Goal: Transaction & Acquisition: Purchase product/service

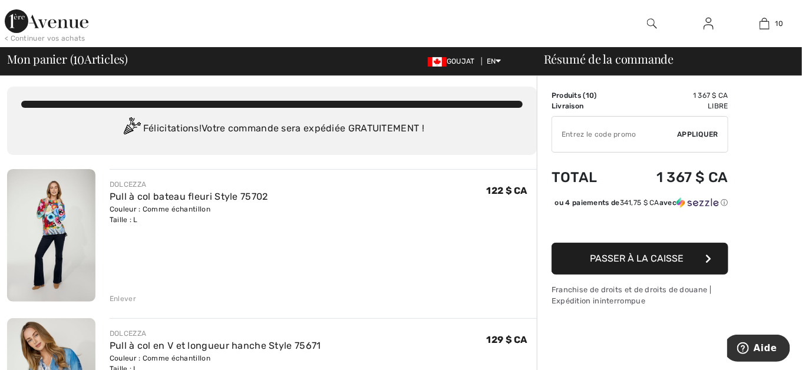
scroll to position [59, 0]
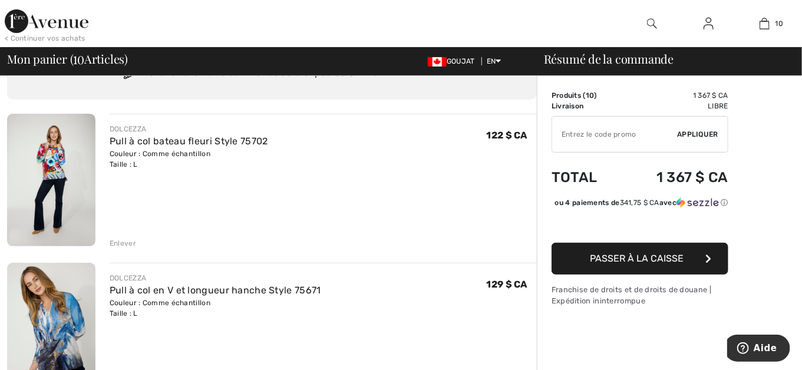
click at [55, 165] on img at bounding box center [51, 180] width 88 height 133
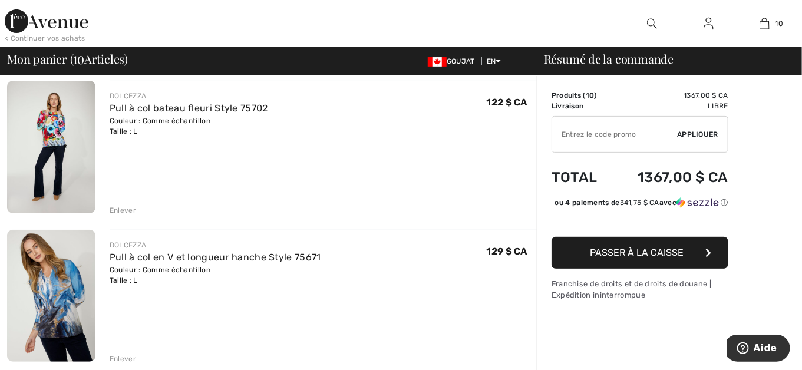
scroll to position [118, 0]
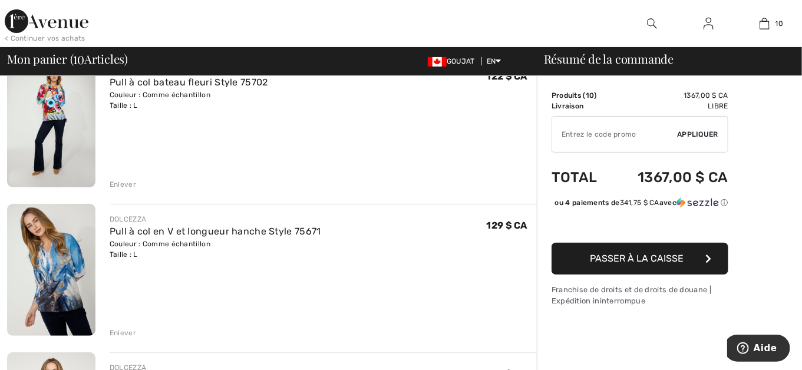
click at [118, 328] on div "Enlever" at bounding box center [123, 333] width 27 height 11
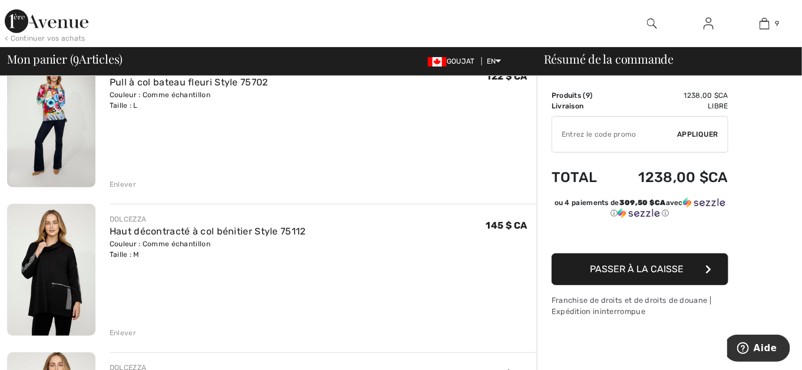
click at [62, 256] on img at bounding box center [51, 270] width 88 height 133
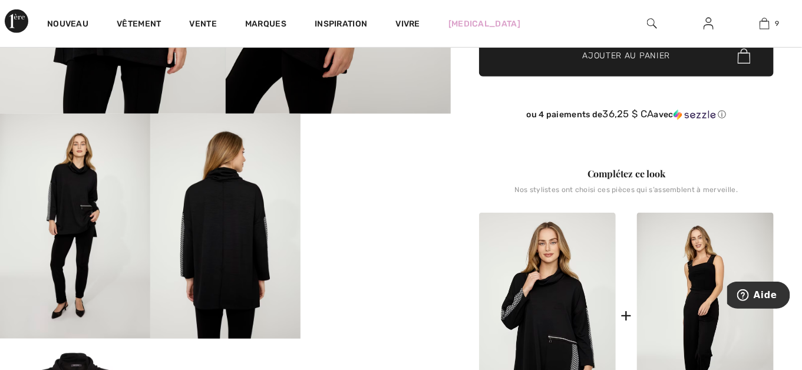
scroll to position [354, 0]
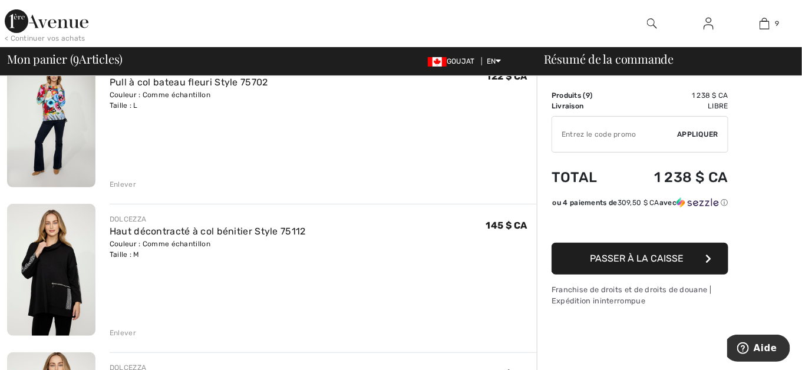
click at [51, 268] on img at bounding box center [51, 270] width 88 height 133
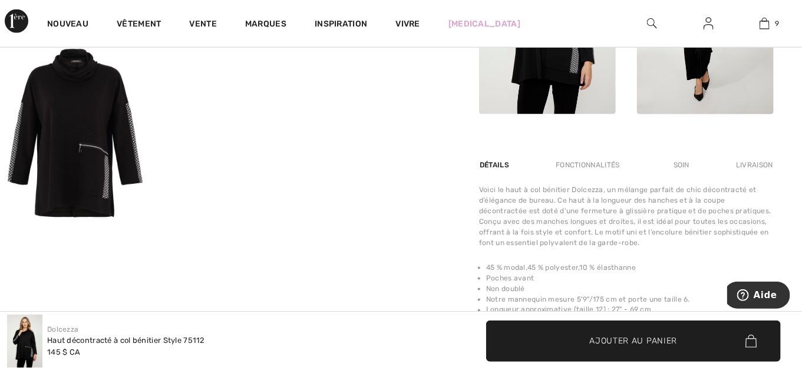
scroll to position [648, 0]
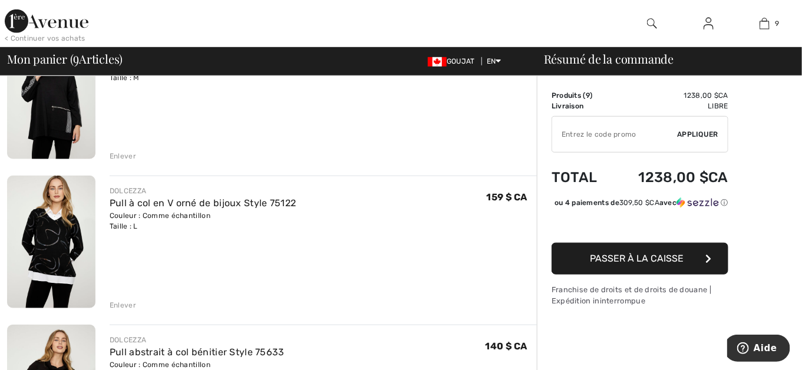
scroll to position [354, 0]
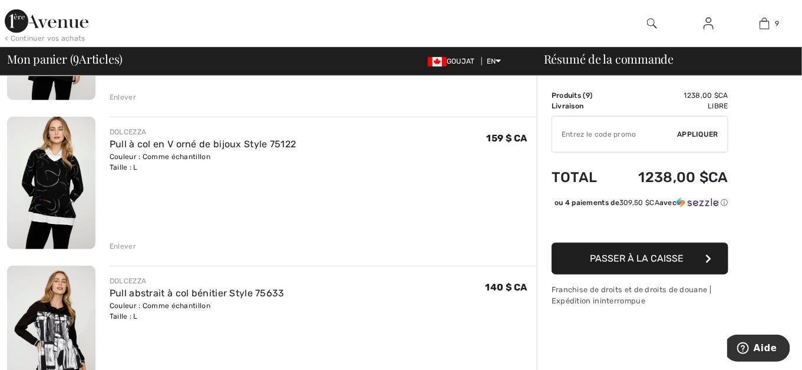
click at [127, 244] on div "Enlever" at bounding box center [123, 246] width 27 height 11
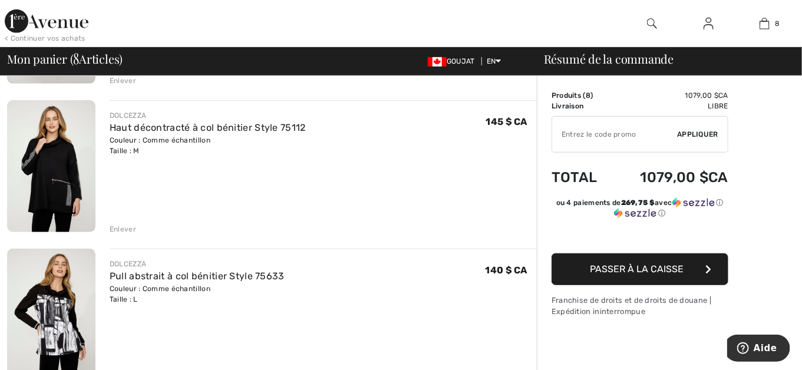
scroll to position [236, 0]
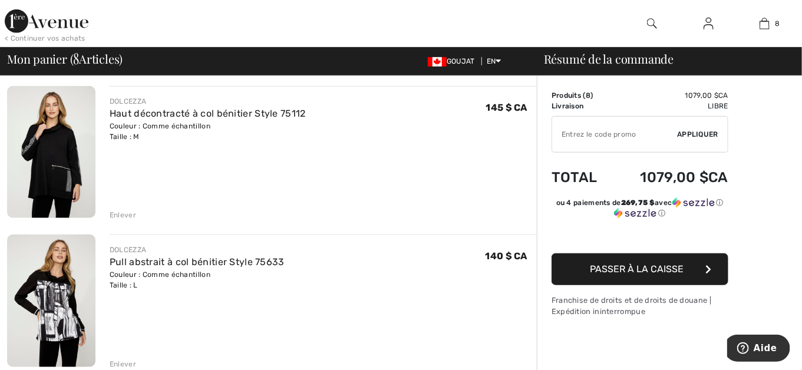
click at [53, 166] on img at bounding box center [51, 152] width 88 height 133
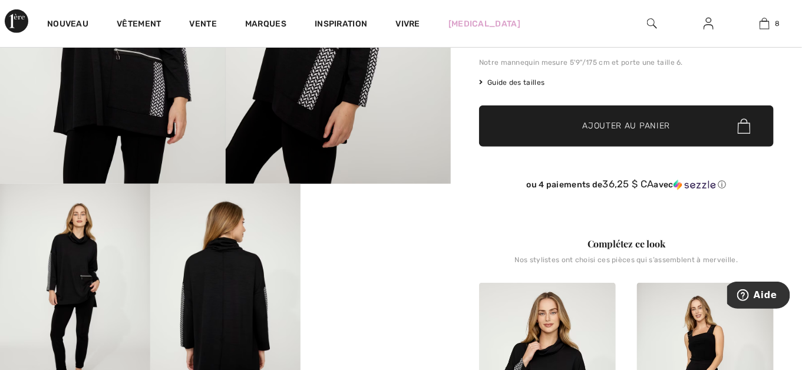
scroll to position [295, 0]
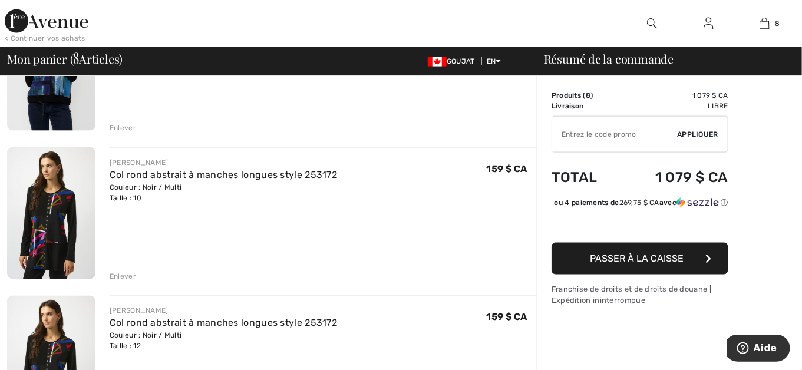
scroll to position [648, 0]
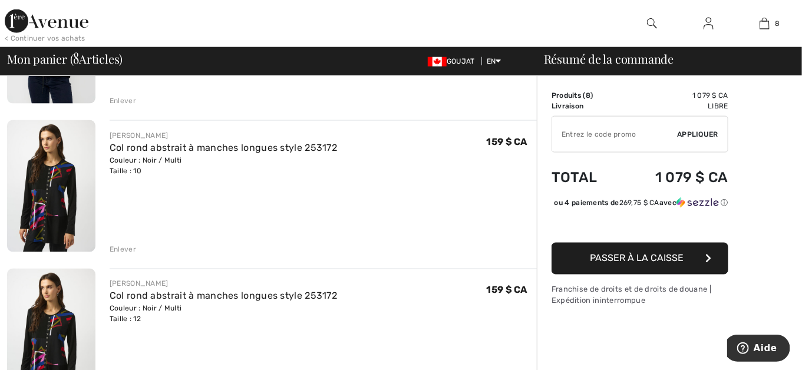
click at [124, 248] on div "Enlever" at bounding box center [123, 249] width 27 height 11
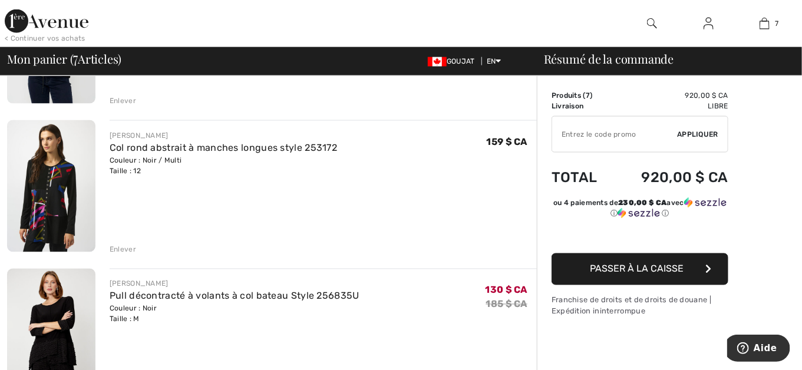
scroll to position [707, 0]
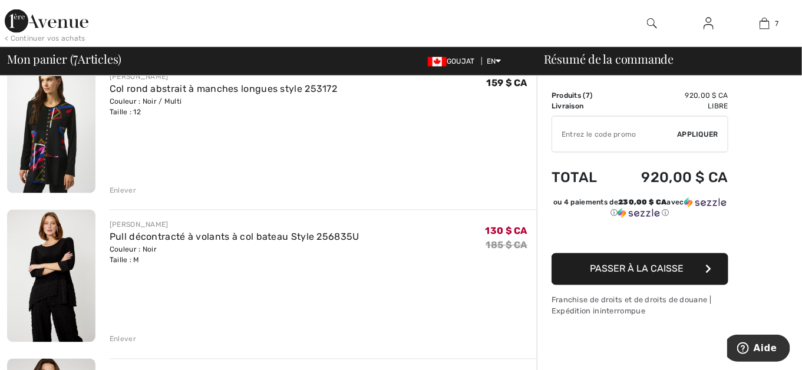
click at [119, 192] on div "Enlever" at bounding box center [123, 190] width 27 height 11
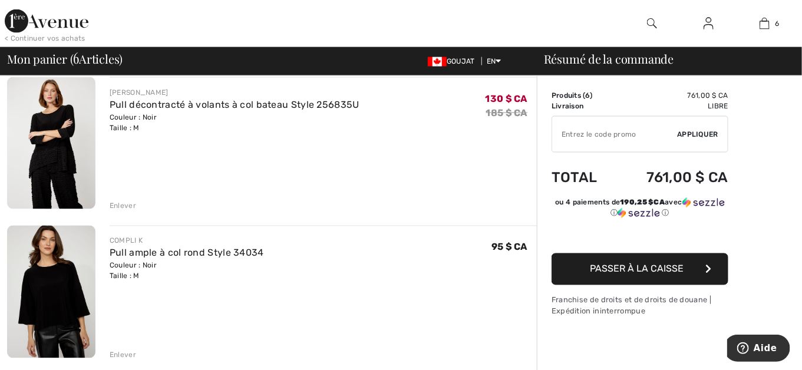
scroll to position [692, 0]
click at [52, 154] on img at bounding box center [51, 143] width 88 height 133
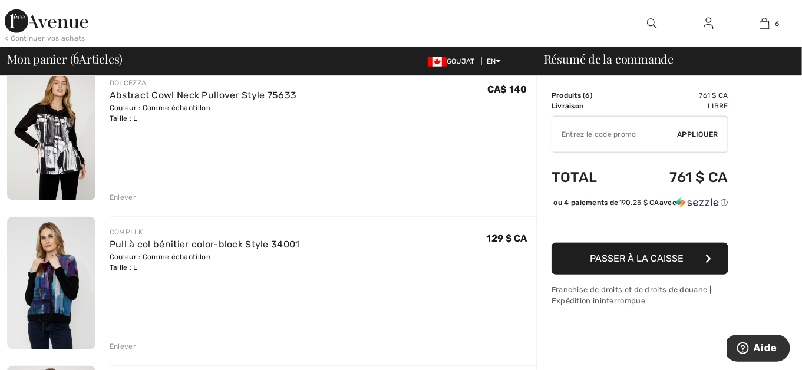
scroll to position [403, 0]
click at [117, 196] on div "Enlever" at bounding box center [123, 197] width 27 height 11
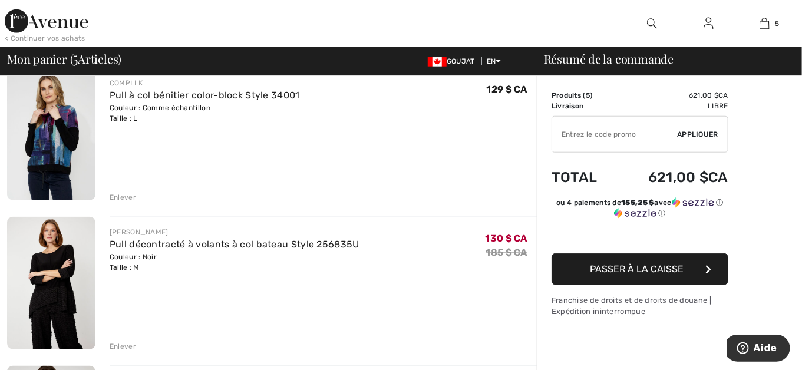
click at [118, 194] on div "Enlever" at bounding box center [123, 197] width 27 height 11
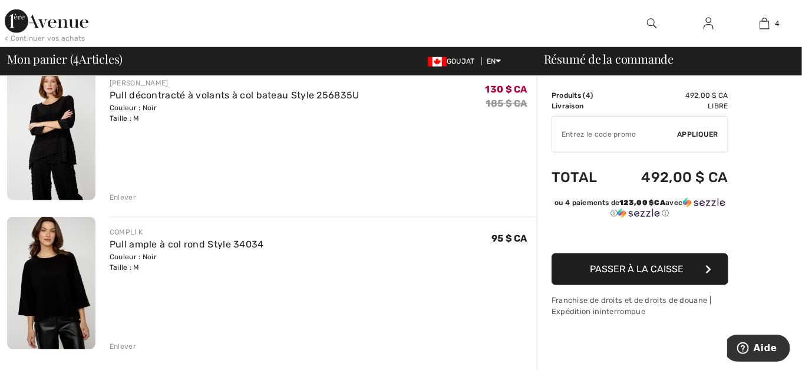
click at [117, 346] on div "Enlever" at bounding box center [123, 346] width 27 height 11
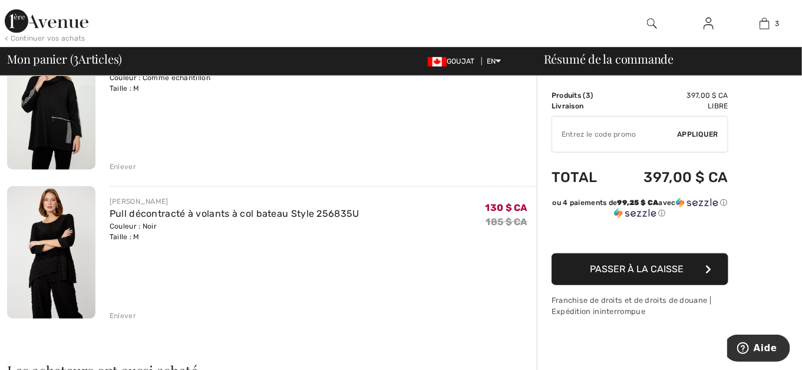
scroll to position [225, 0]
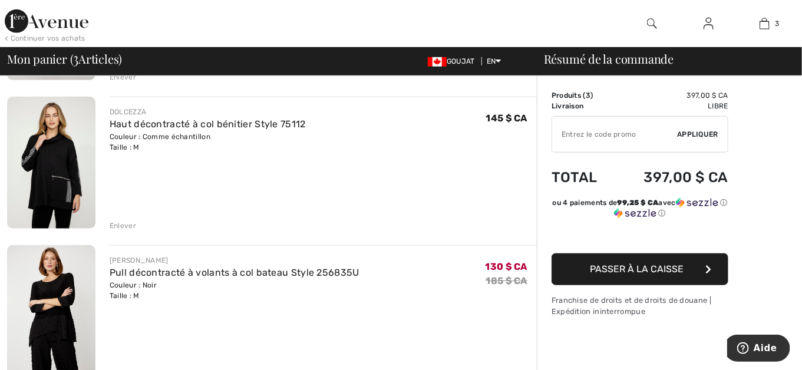
click at [121, 221] on div "Enlever" at bounding box center [123, 225] width 27 height 11
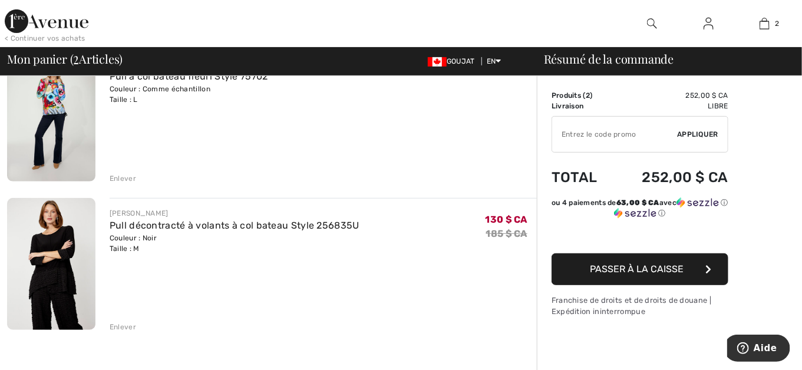
scroll to position [108, 0]
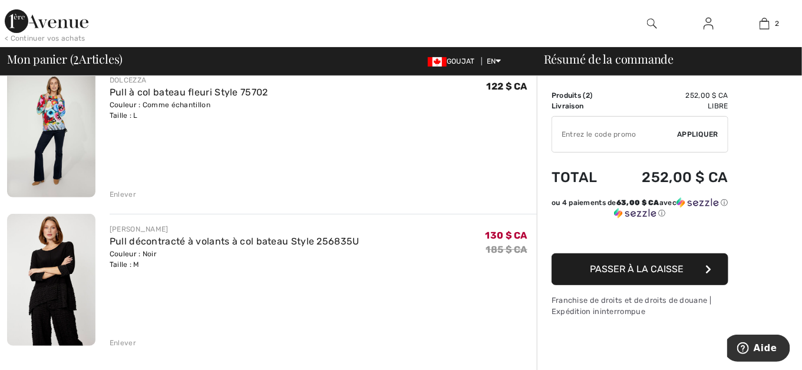
click at [48, 258] on img at bounding box center [51, 280] width 88 height 133
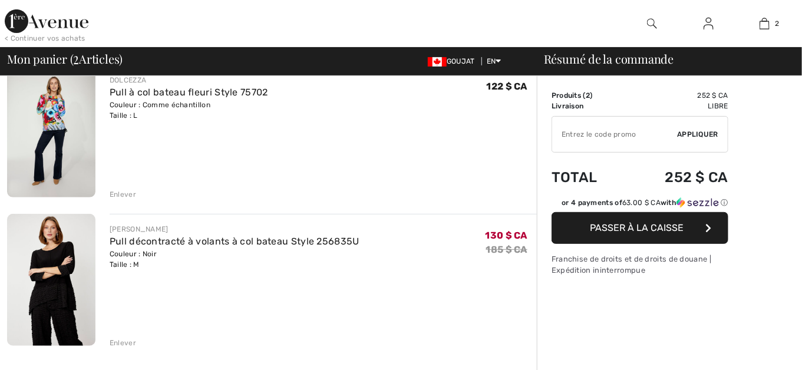
scroll to position [108, 0]
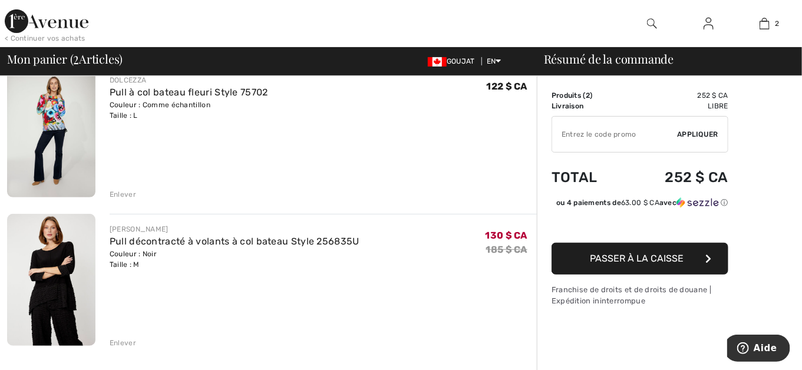
click at [630, 261] on button "Passer à la caisse" at bounding box center [640, 259] width 177 height 32
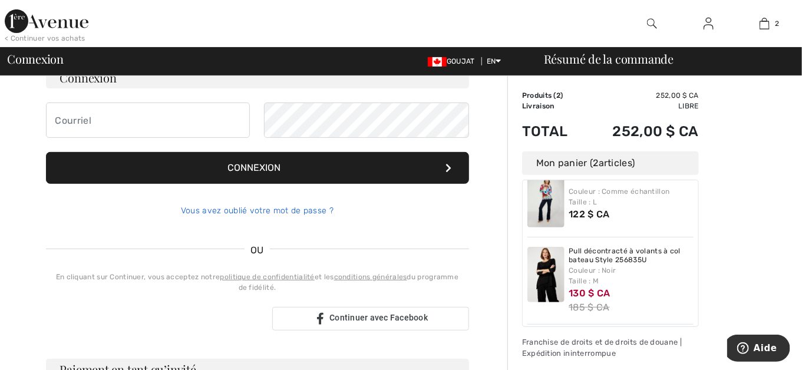
scroll to position [118, 0]
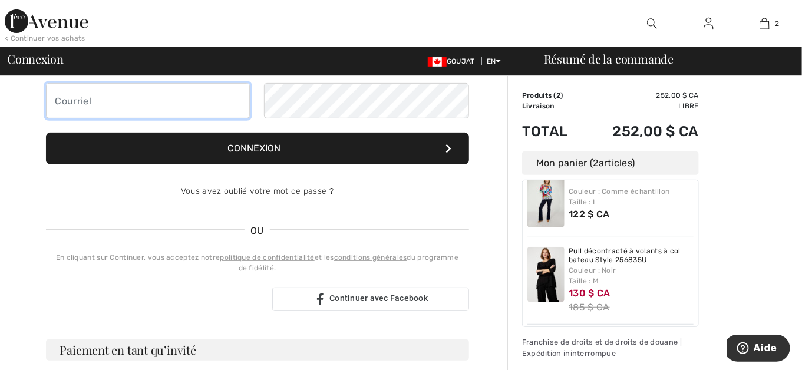
type input "[EMAIL_ADDRESS][DOMAIN_NAME]"
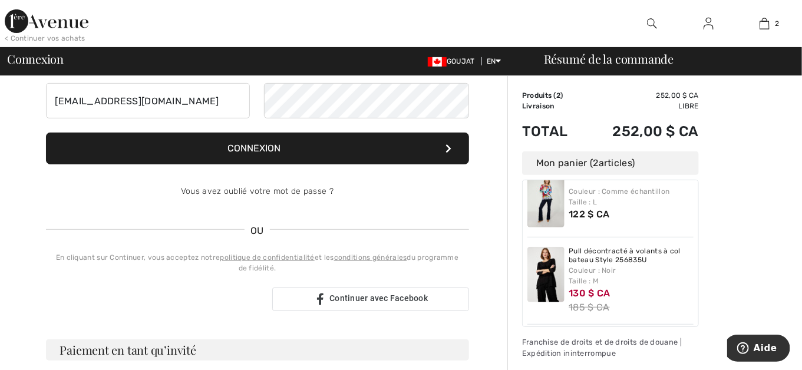
click at [269, 144] on font "Connexion" at bounding box center [254, 148] width 53 height 11
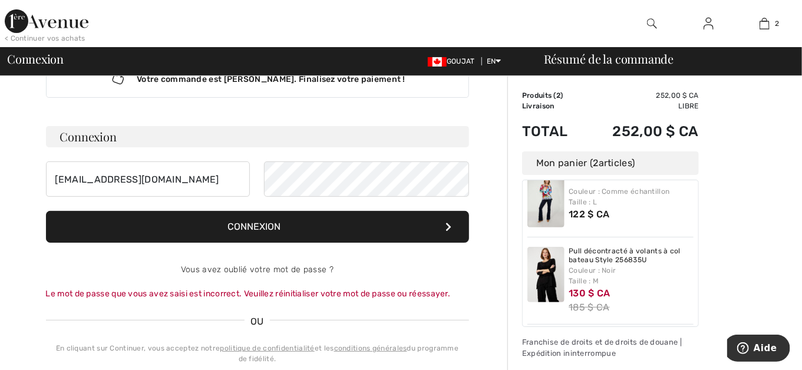
scroll to position [59, 0]
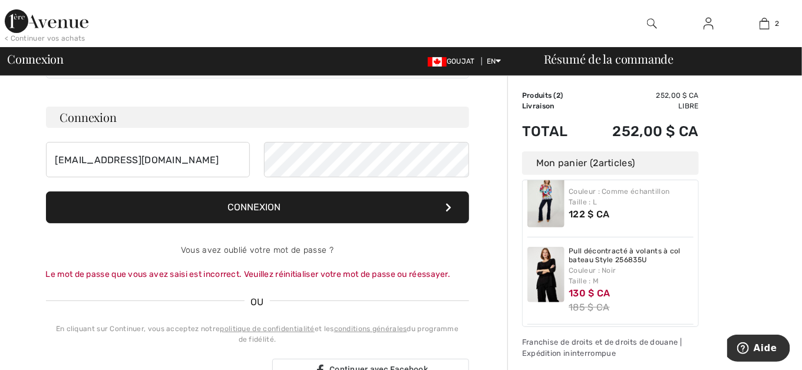
click at [269, 203] on font "Connexion" at bounding box center [254, 207] width 53 height 11
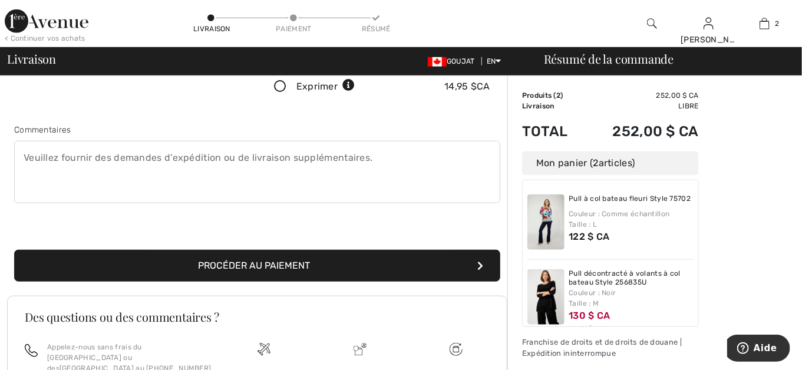
scroll to position [295, 0]
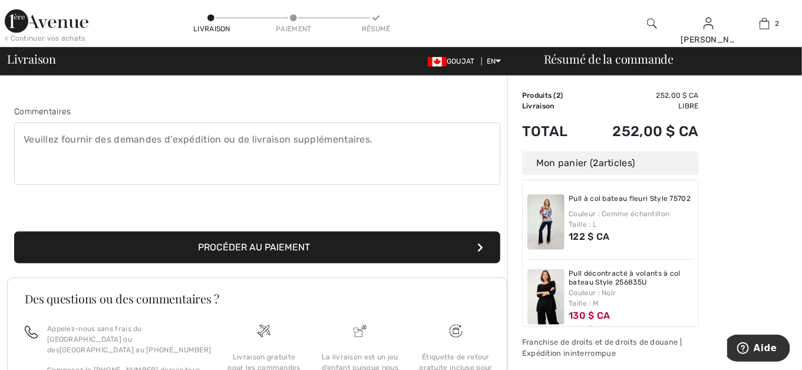
click at [329, 245] on button "Procéder au paiement" at bounding box center [257, 248] width 486 height 32
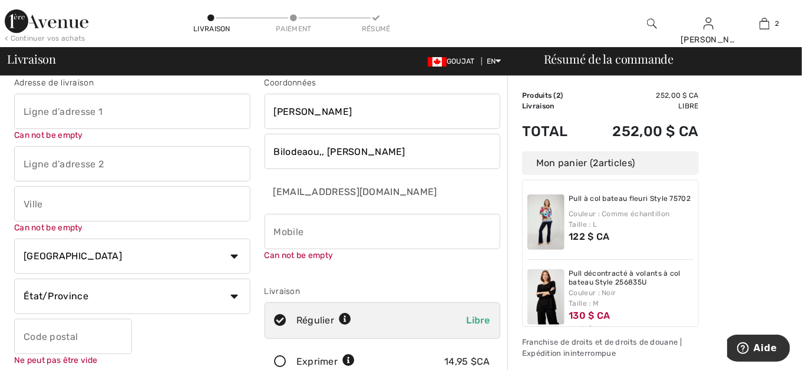
scroll to position [12, 0]
click at [308, 232] on input "phone" at bounding box center [383, 232] width 236 height 35
type input "2633811403"
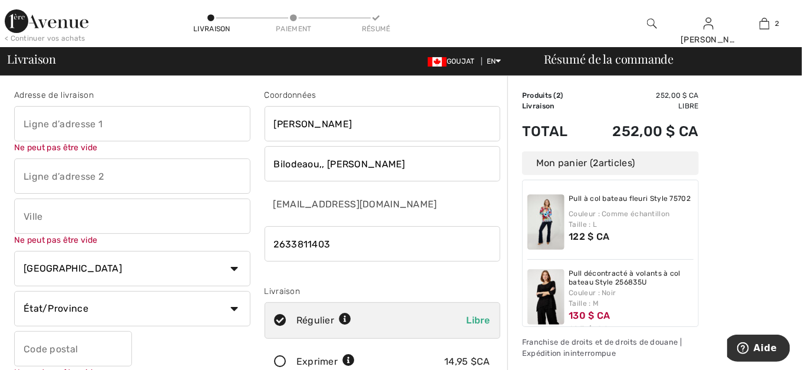
scroll to position [0, 0]
click at [63, 121] on input "text" at bounding box center [132, 124] width 236 height 35
type input "580 rue St-Jacques-Est, BP4"
type input "[GEOGRAPHIC_DATA]"
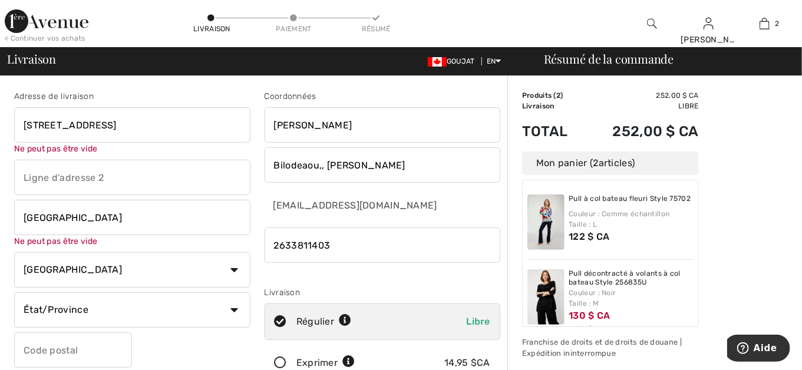
select select "QC"
type input "G6L4J8"
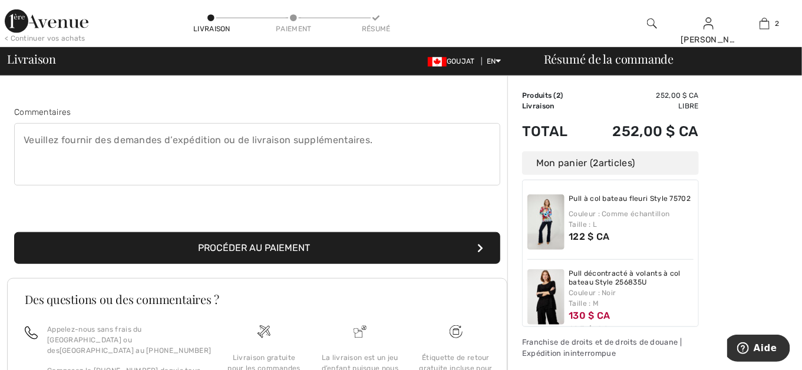
scroll to position [295, 0]
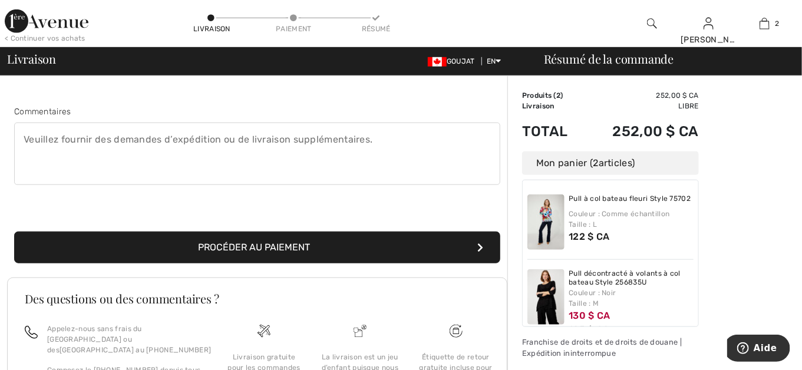
click at [265, 246] on font "Procéder au paiement" at bounding box center [255, 247] width 112 height 11
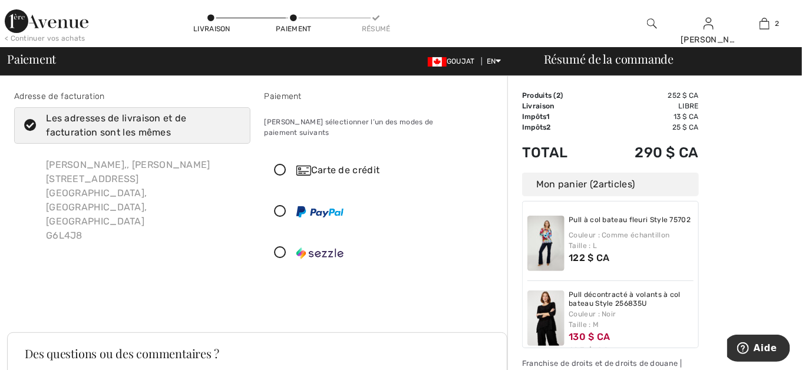
click at [279, 206] on icon at bounding box center [280, 212] width 31 height 12
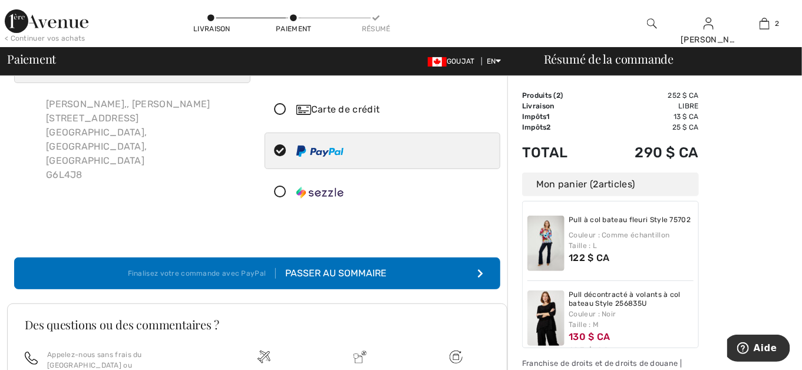
scroll to position [118, 0]
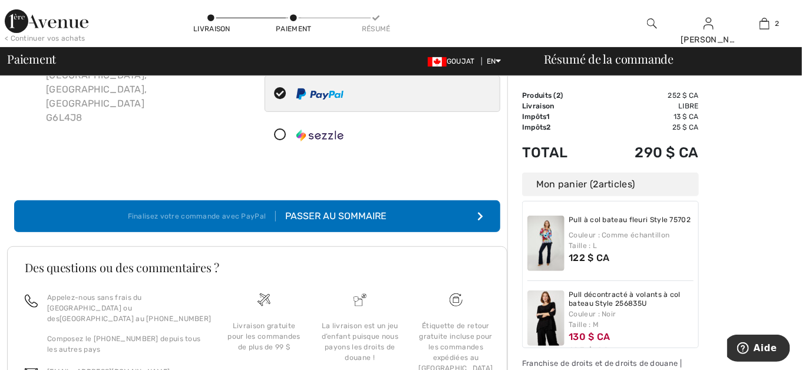
click at [315, 209] on div "Passer au sommaire" at bounding box center [331, 216] width 111 height 14
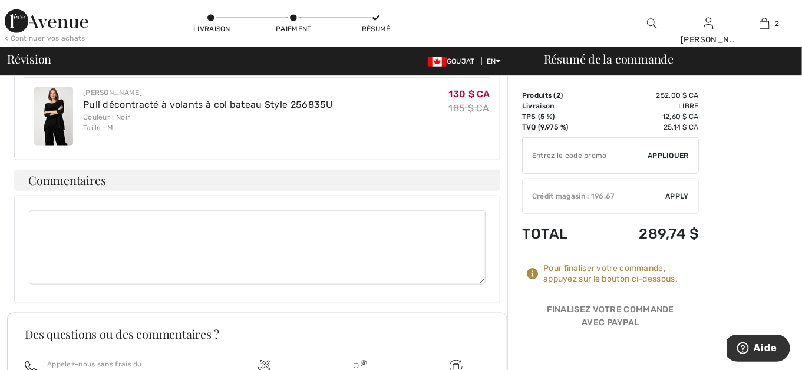
scroll to position [447, 0]
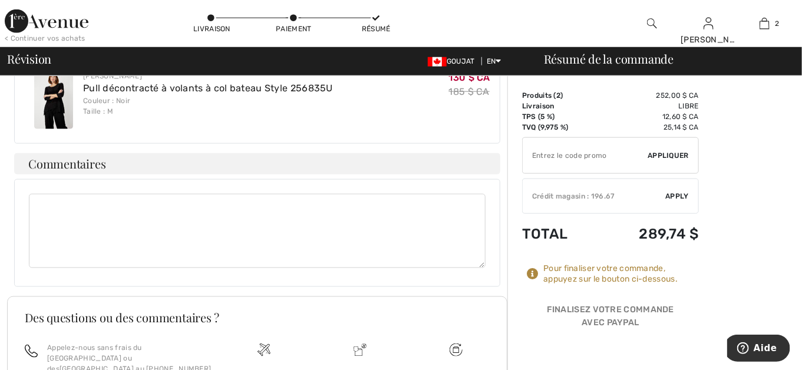
click at [605, 195] on div "Crédit magasin : 196.67" at bounding box center [594, 196] width 143 height 11
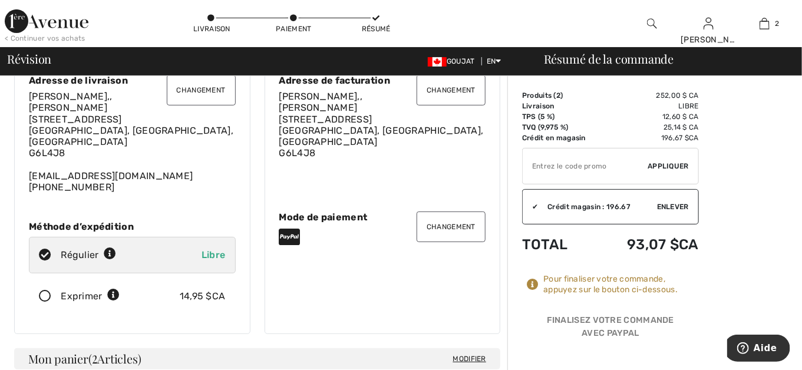
scroll to position [118, 0]
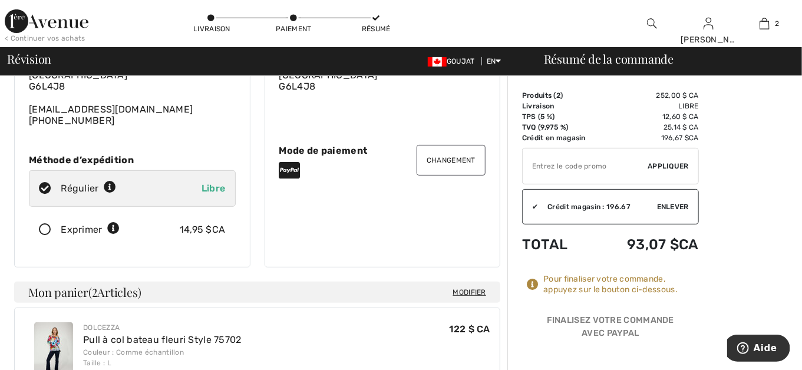
click at [436, 152] on button "Changement" at bounding box center [451, 160] width 69 height 31
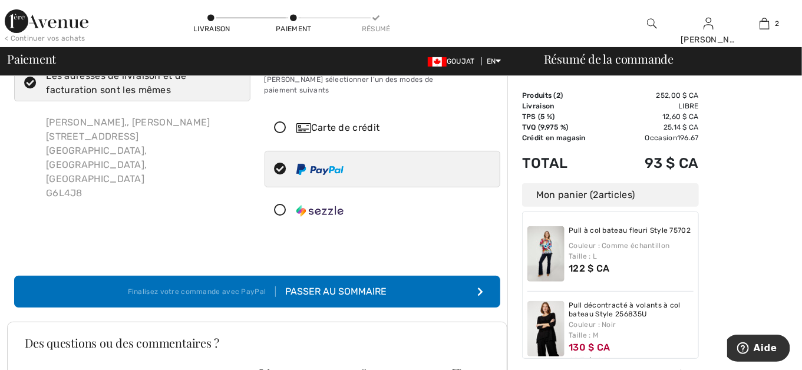
click at [277, 122] on icon at bounding box center [280, 128] width 31 height 12
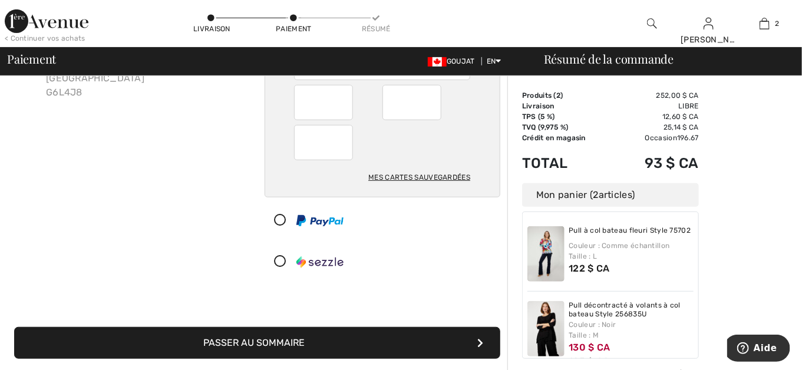
scroll to position [161, 0]
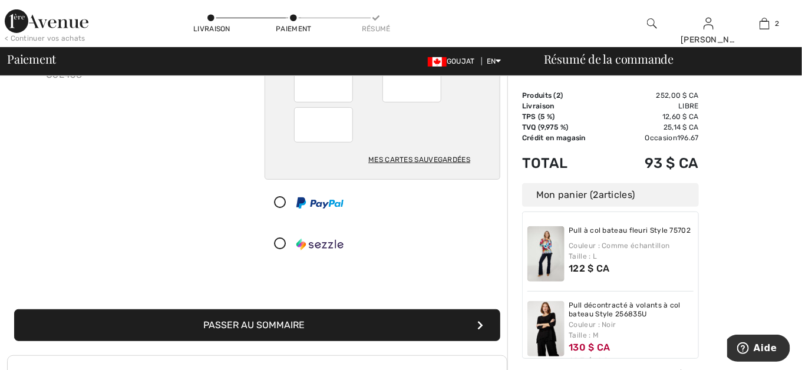
click at [335, 309] on button "Passer au sommaire" at bounding box center [257, 325] width 486 height 32
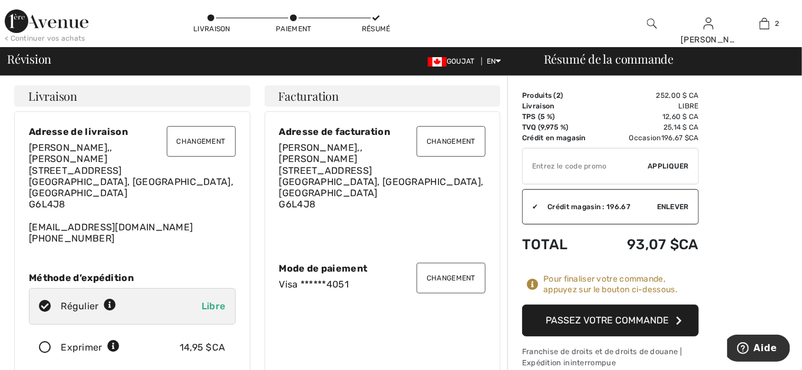
click at [621, 315] on font "Passez votre commande" at bounding box center [607, 320] width 123 height 11
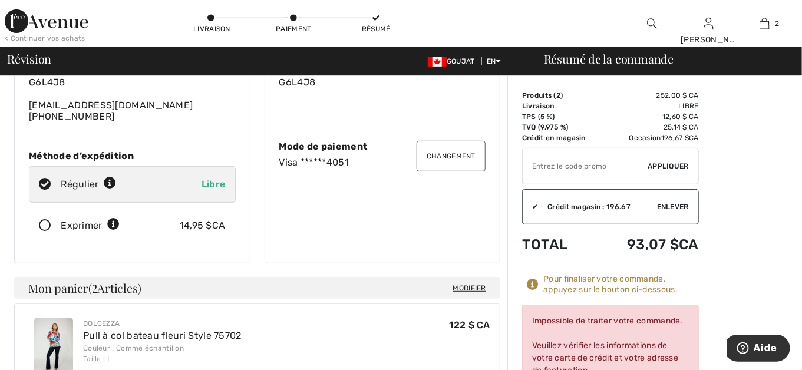
scroll to position [59, 0]
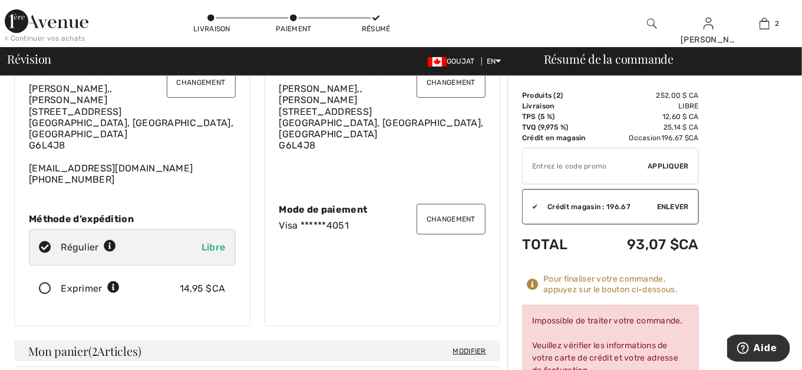
click at [449, 212] on button "Changement" at bounding box center [451, 219] width 69 height 31
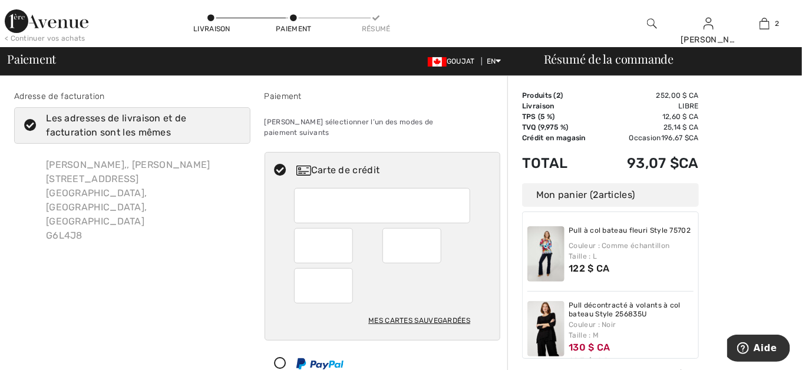
click at [420, 311] on div "Mes cartes sauvegardées" at bounding box center [419, 321] width 102 height 20
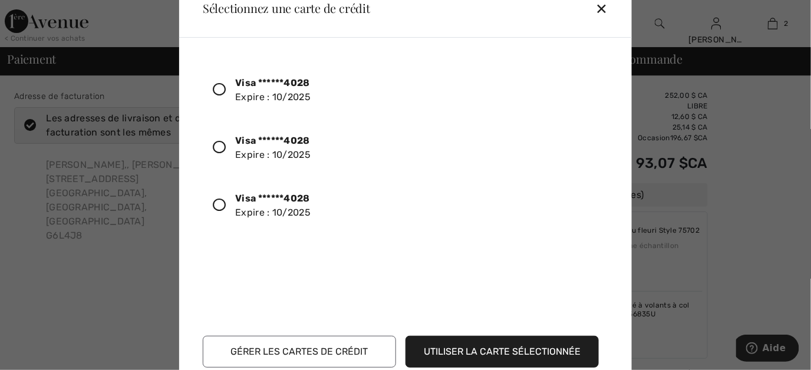
click at [364, 351] on button "Gérer les cartes de crédit" at bounding box center [299, 352] width 193 height 32
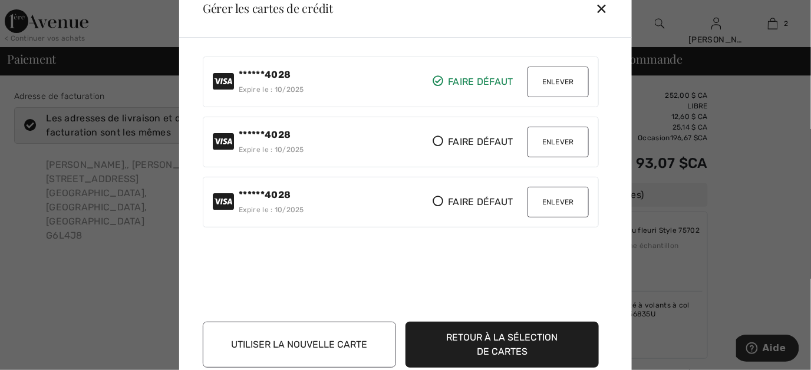
click at [549, 71] on button "Enlever" at bounding box center [557, 82] width 61 height 31
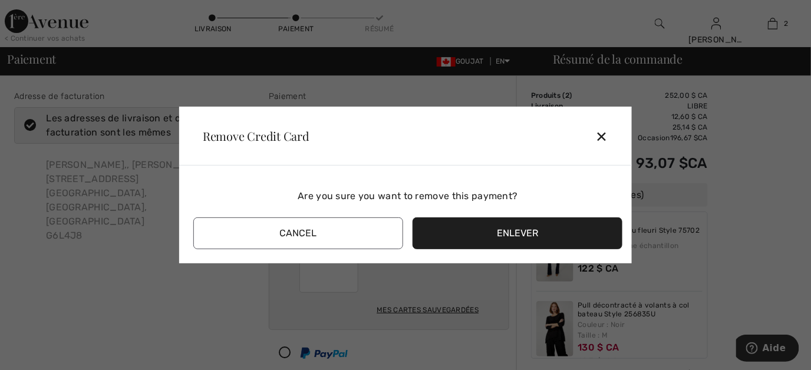
click at [559, 229] on button "Enlever" at bounding box center [518, 233] width 210 height 32
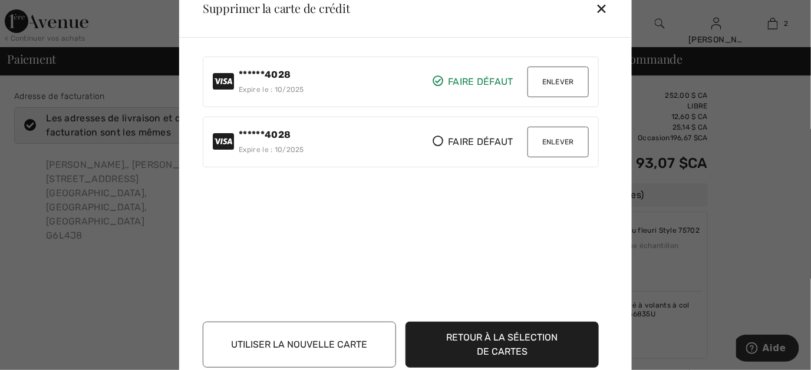
click at [551, 83] on button "Enlever" at bounding box center [557, 82] width 61 height 31
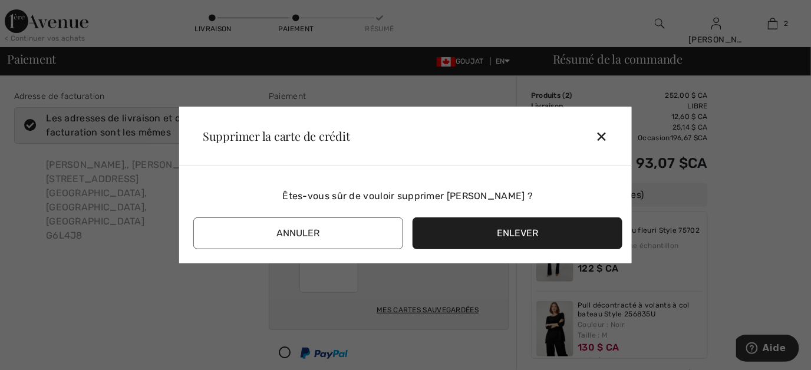
click at [524, 230] on button "Enlever" at bounding box center [518, 233] width 210 height 32
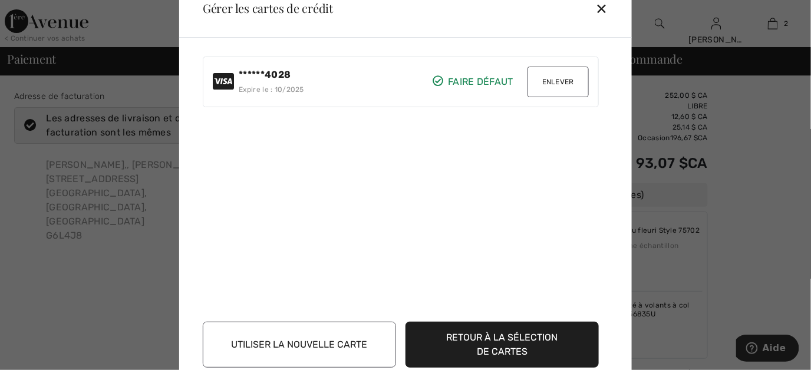
click at [546, 78] on button "Enlever" at bounding box center [557, 82] width 61 height 31
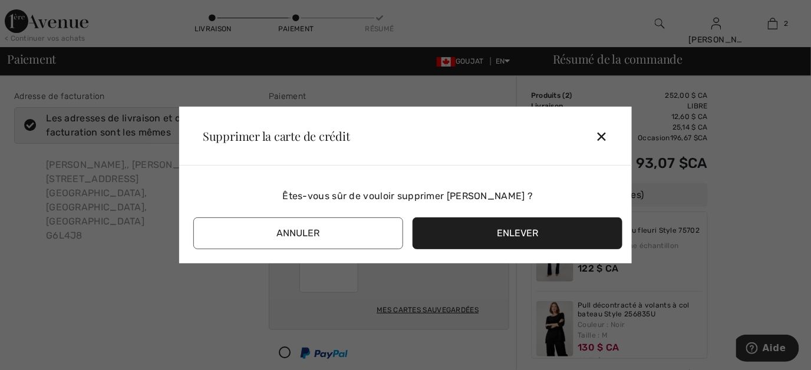
click at [519, 239] on button "Enlever" at bounding box center [518, 233] width 210 height 32
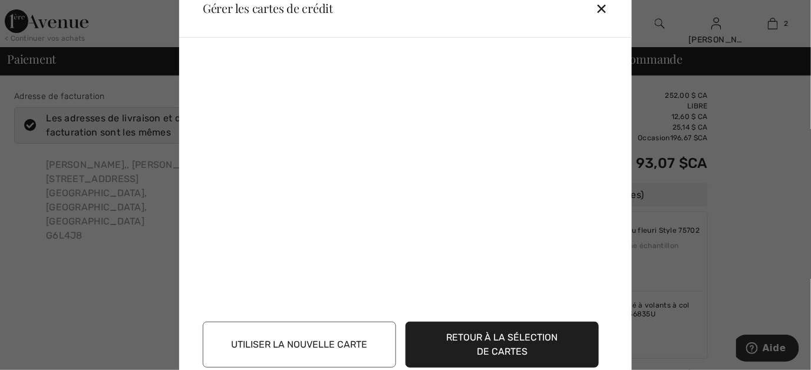
click at [322, 341] on button "Utiliser la nouvelle carte" at bounding box center [299, 345] width 193 height 46
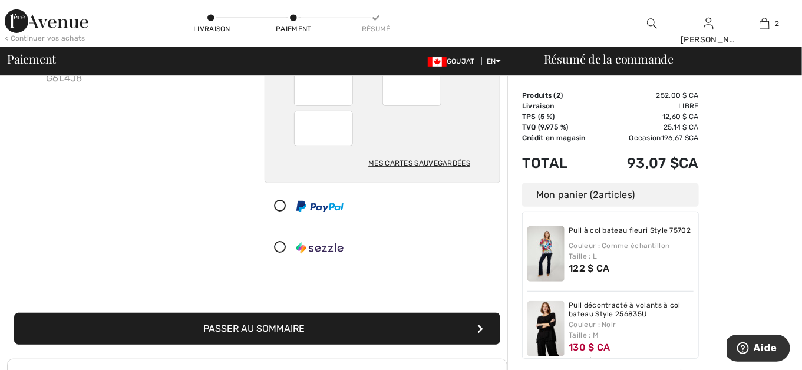
scroll to position [176, 0]
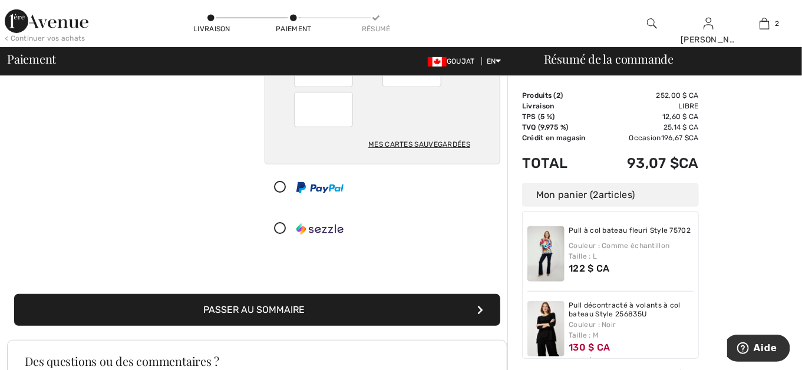
click at [335, 294] on button "Passer au sommaire" at bounding box center [257, 310] width 486 height 32
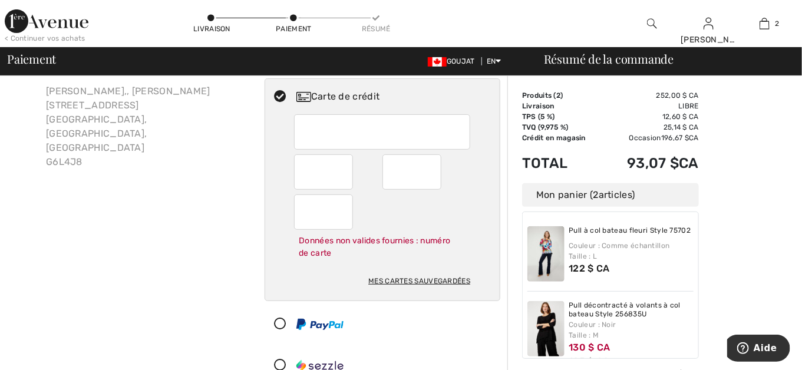
scroll to position [47, 0]
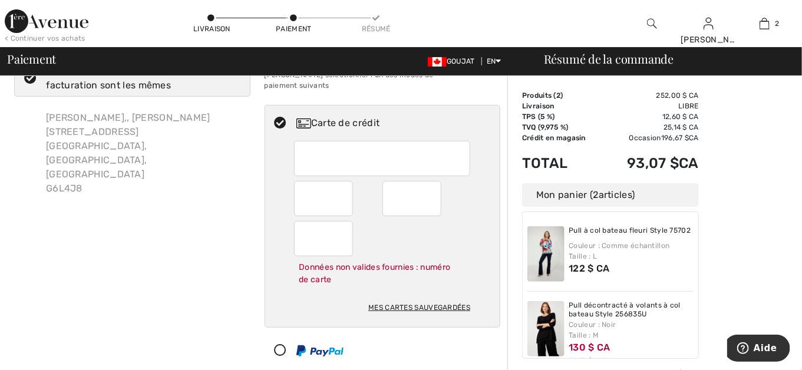
click at [414, 298] on div "Mes cartes sauvegardées" at bounding box center [419, 308] width 102 height 20
radio input "true"
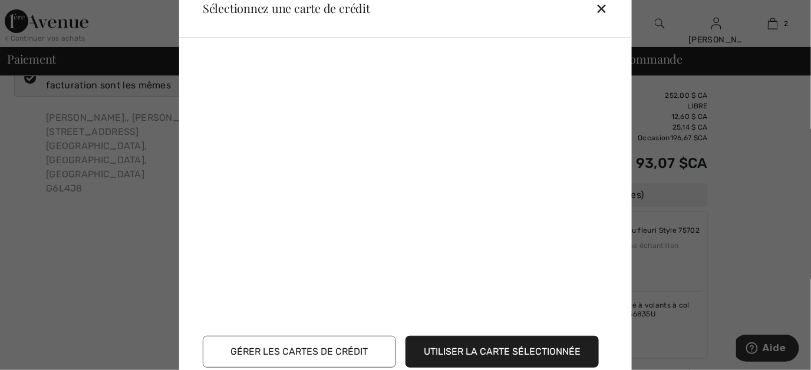
click at [351, 351] on button "Gérer les cartes de crédit" at bounding box center [299, 352] width 193 height 32
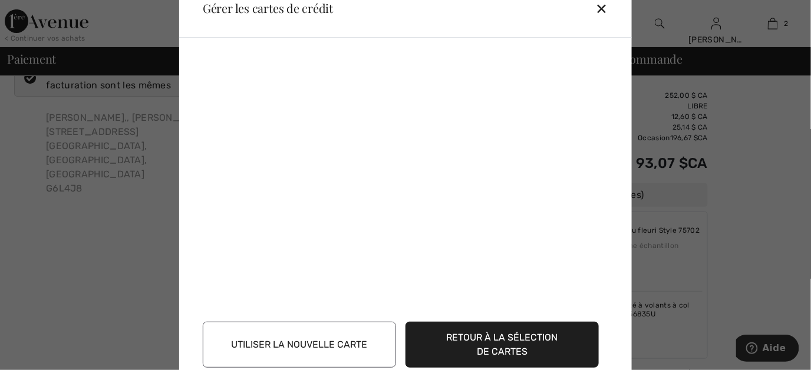
click at [337, 341] on button "Utiliser la nouvelle carte" at bounding box center [299, 345] width 193 height 46
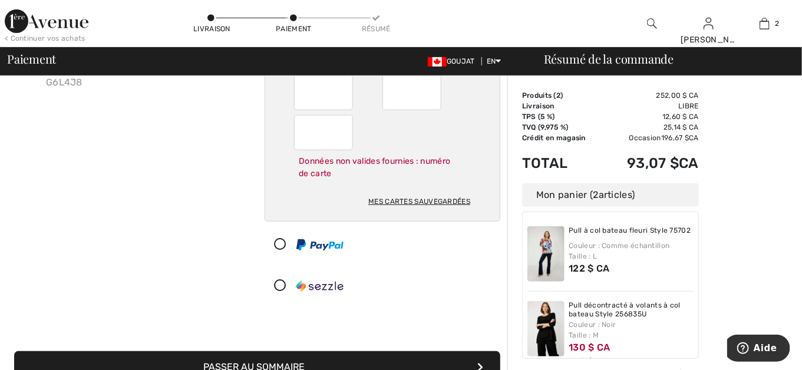
scroll to position [223, 0]
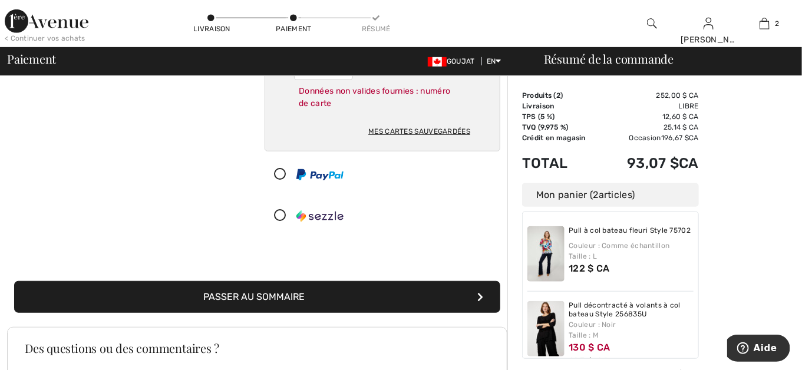
click at [294, 291] on font "Passer au sommaire" at bounding box center [254, 296] width 101 height 11
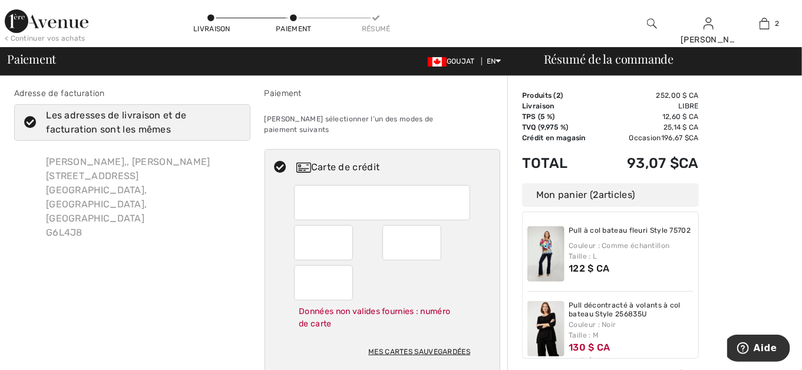
scroll to position [0, 0]
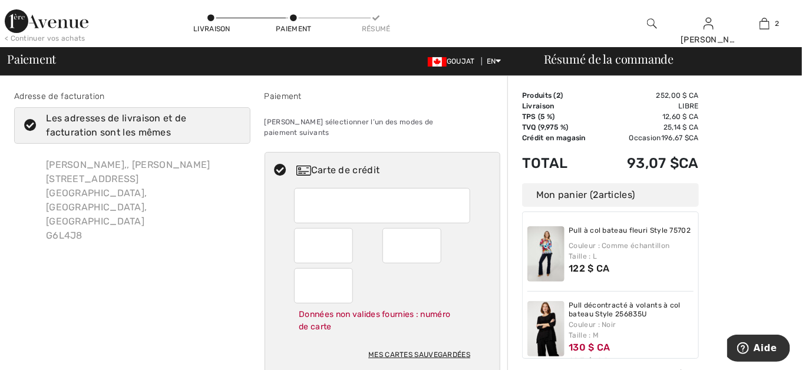
click at [344, 118] on div "Veuillez sélectionner l’un des modes de paiement suivants" at bounding box center [383, 127] width 236 height 40
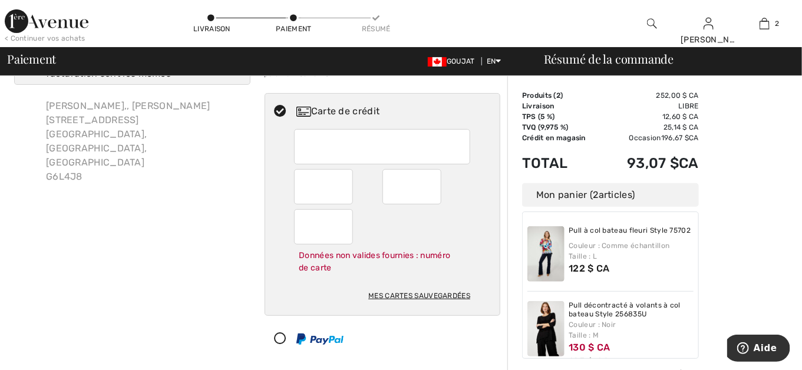
scroll to position [118, 0]
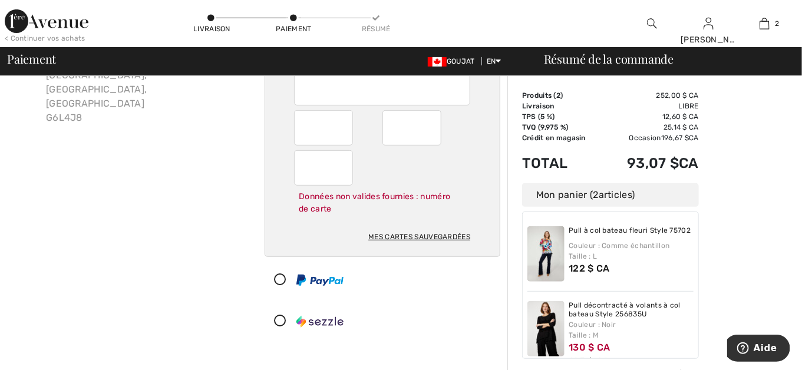
click at [281, 274] on icon at bounding box center [280, 280] width 31 height 12
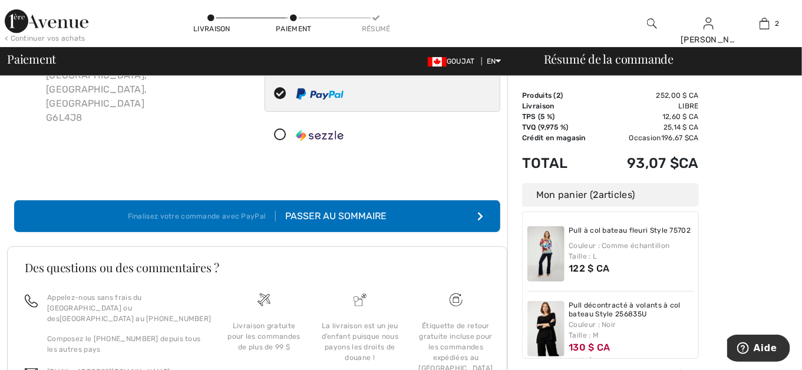
click at [351, 209] on div "Passer au sommaire" at bounding box center [331, 216] width 111 height 14
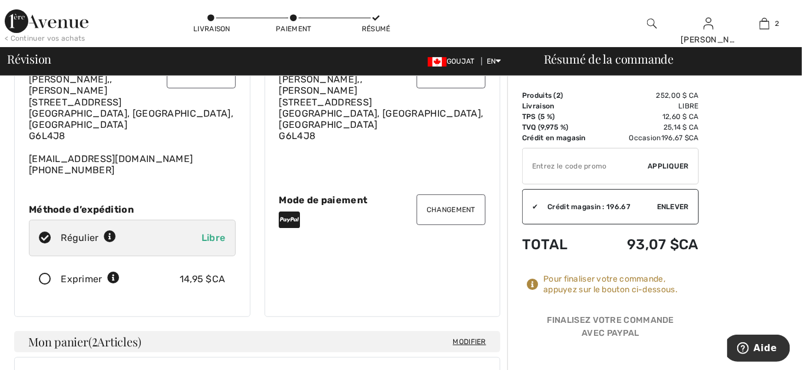
scroll to position [118, 0]
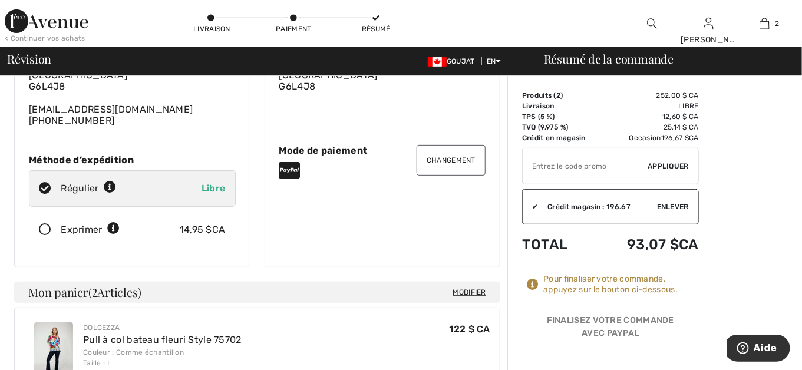
click at [454, 151] on button "Changement" at bounding box center [451, 160] width 69 height 31
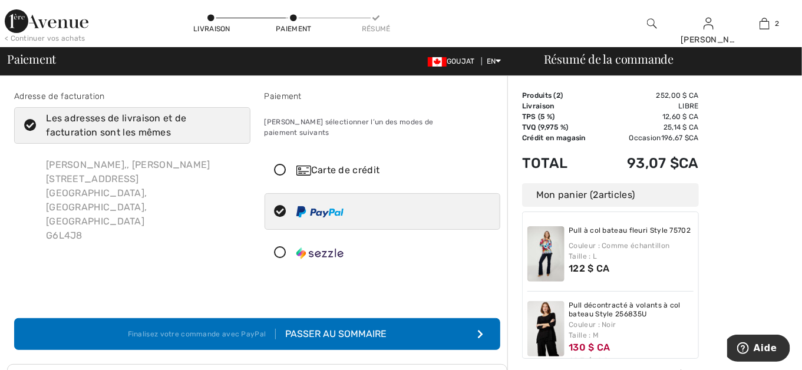
click at [281, 164] on icon at bounding box center [280, 170] width 31 height 12
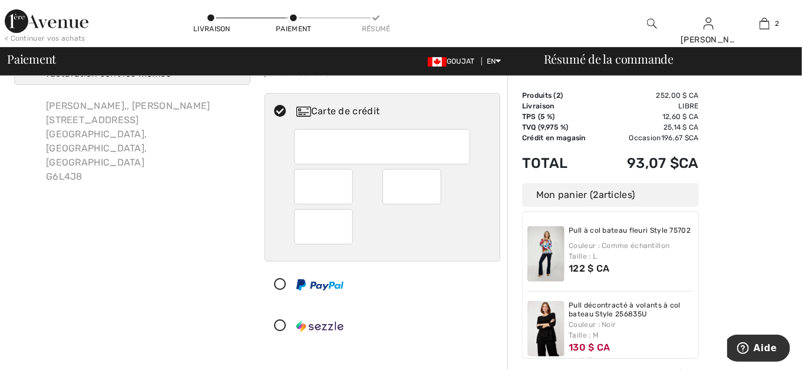
scroll to position [118, 0]
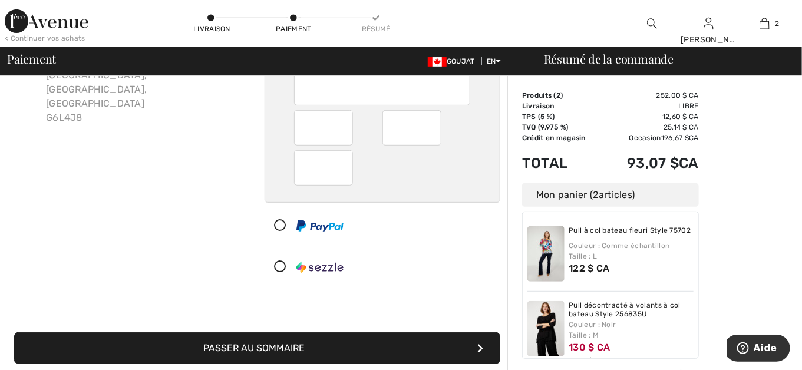
click at [299, 342] on font "Passer au sommaire" at bounding box center [254, 347] width 101 height 11
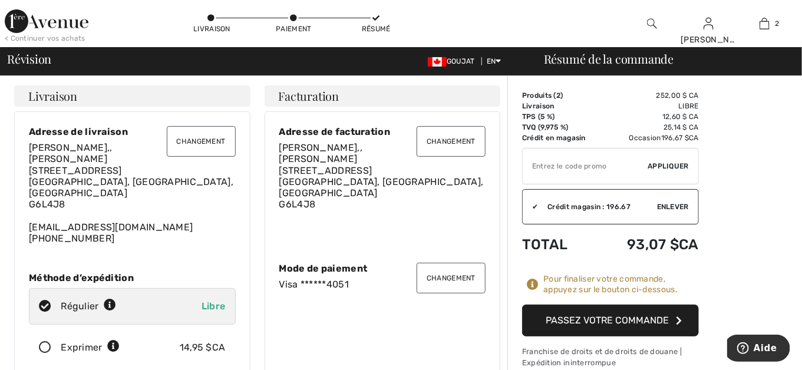
click at [603, 315] on font "Passez votre commande" at bounding box center [607, 320] width 123 height 11
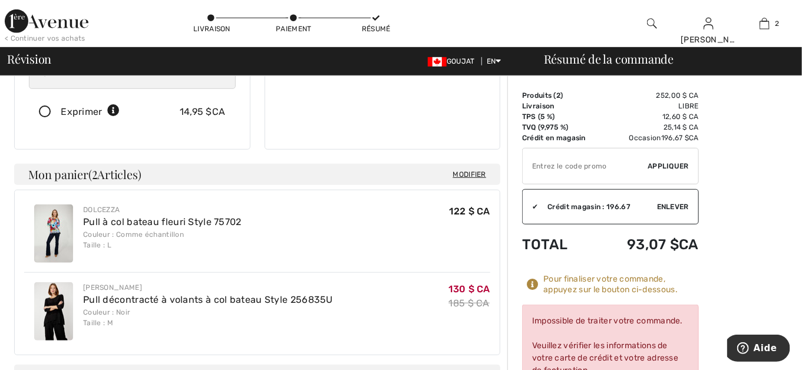
scroll to position [236, 0]
drag, startPoint x: 645, startPoint y: 369, endPoint x: 645, endPoint y: 334, distance: 35.4
click at [645, 334] on div "Impossible de traiter votre commande. Veuillez vérifier les informations de vot…" at bounding box center [610, 377] width 177 height 144
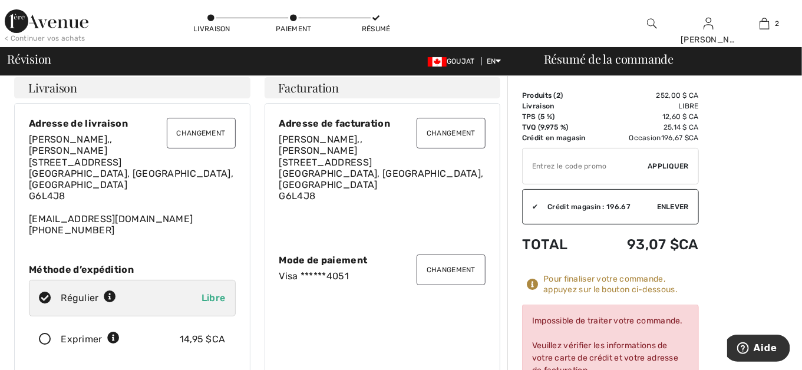
scroll to position [59, 0]
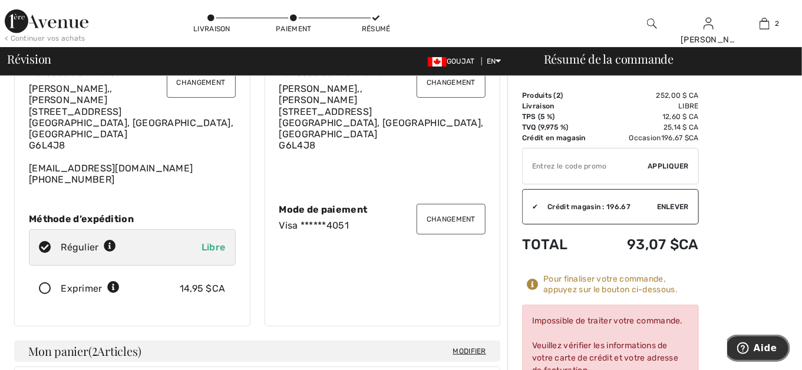
click at [762, 344] on span "Aide" at bounding box center [765, 347] width 24 height 11
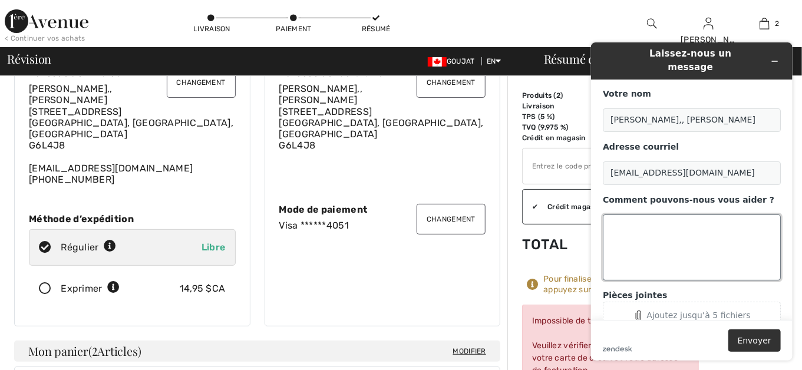
click at [615, 218] on textarea "Comment pouvons-nous vous aider ?" at bounding box center [691, 247] width 178 height 66
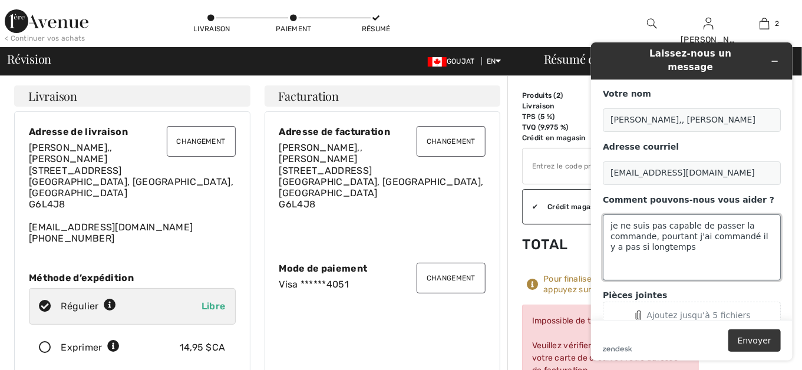
type textarea "je ne suis pas capable de passer la commande, pourtant j'ai commandé il y a pas…"
click at [767, 341] on button "Envoyer" at bounding box center [754, 340] width 52 height 22
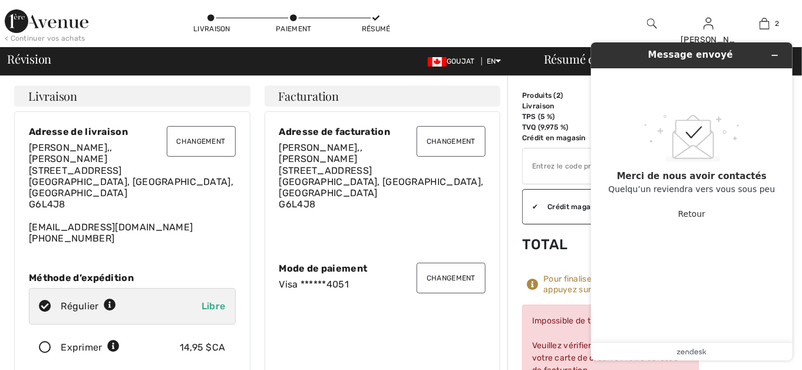
drag, startPoint x: 1161, startPoint y: 134, endPoint x: 593, endPoint y: 141, distance: 567.6
click at [587, 111] on div "Message envoyé .custom-cls-1{fill:#ccc;}.cls-2{fill:#cccccb;}.cls-3{fill:#f8f8f…" at bounding box center [691, 200] width 220 height 337
click at [581, 254] on div "Message envoyé .custom-cls-1{fill:#ccc;}.cls-2{fill:#cccccb;}.cls-3{fill:#f8f8f…" at bounding box center [691, 200] width 220 height 337
click at [702, 349] on icon "zendesk.cls-1{remplir :#03363d ;}" at bounding box center [691, 351] width 29 height 6
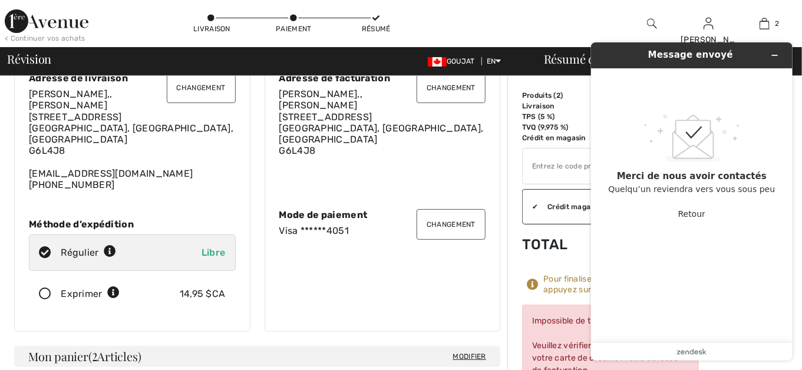
scroll to position [118, 0]
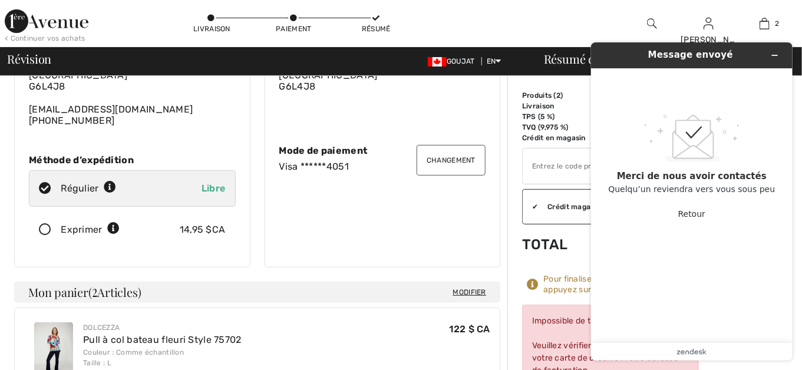
click at [457, 150] on button "Changement" at bounding box center [451, 160] width 69 height 31
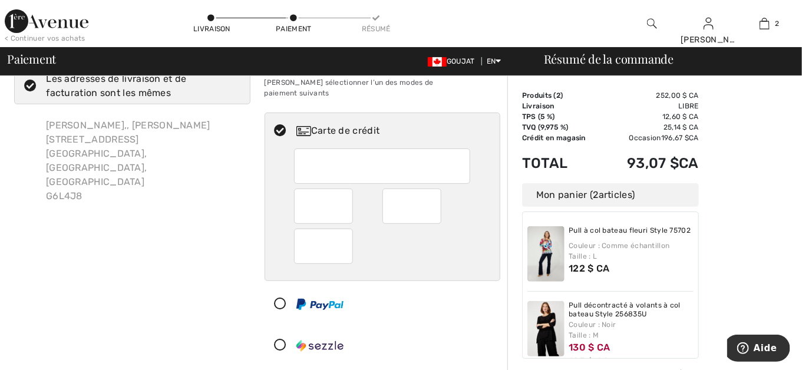
scroll to position [59, 0]
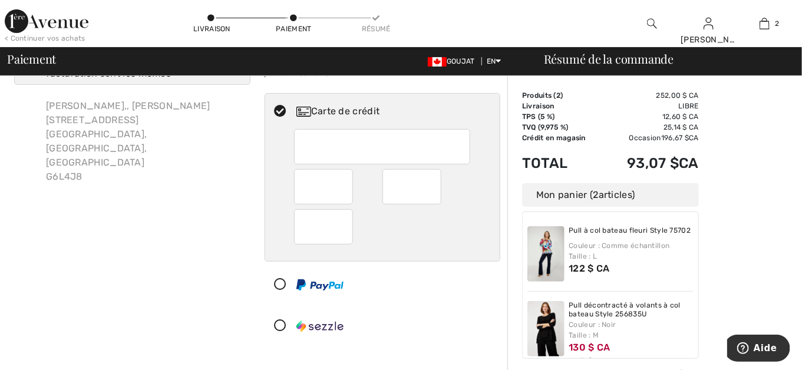
click at [276, 279] on icon at bounding box center [280, 285] width 31 height 12
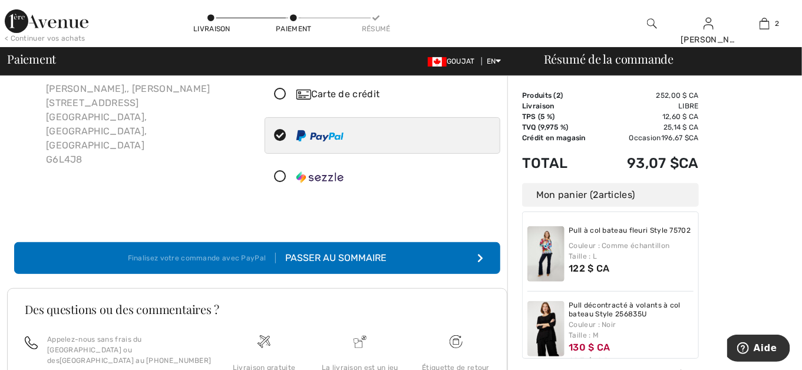
scroll to position [0, 0]
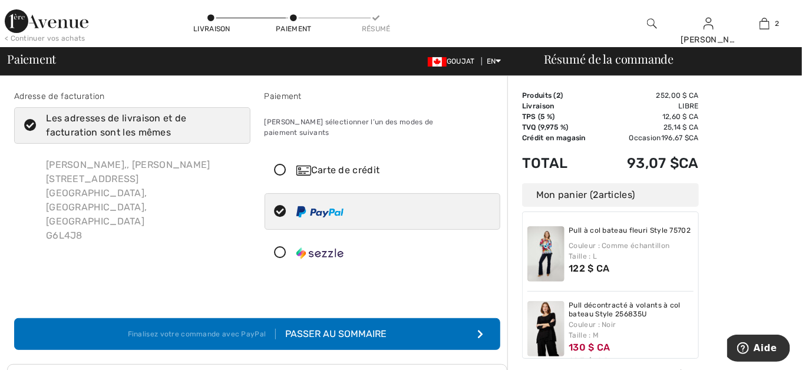
click at [367, 118] on div "Veuillez sélectionner l’un des modes de paiement suivants" at bounding box center [383, 127] width 236 height 40
click at [318, 105] on div "Paiement Veuillez sélectionner l’un des modes de paiement suivants Carte de cré…" at bounding box center [383, 183] width 250 height 186
click at [286, 194] on div at bounding box center [378, 211] width 226 height 35
click at [278, 206] on icon at bounding box center [280, 212] width 31 height 12
click at [297, 327] on div "Passer au sommaire" at bounding box center [331, 334] width 111 height 14
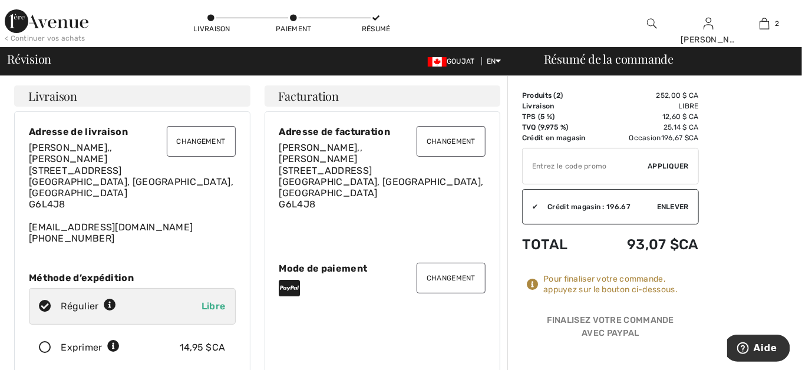
click at [456, 272] on button "Changement" at bounding box center [451, 278] width 69 height 31
click at [345, 283] on div at bounding box center [382, 288] width 207 height 19
click at [291, 283] on icon at bounding box center [289, 288] width 21 height 19
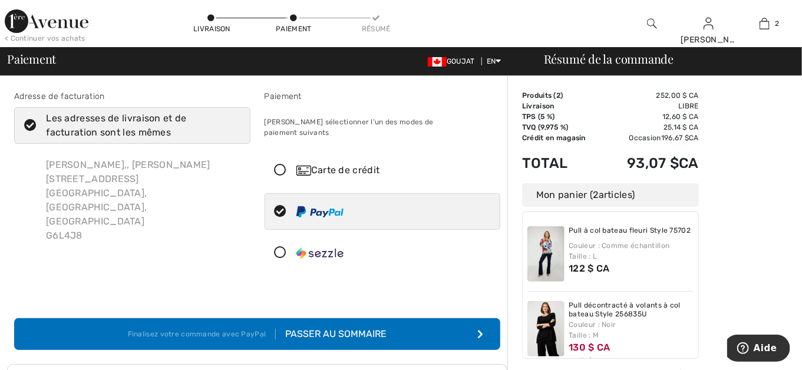
click at [326, 95] on div "Paiement" at bounding box center [383, 96] width 236 height 12
click at [326, 123] on div "[PERSON_NAME] sélectionner l’un des modes de paiement suivants" at bounding box center [383, 127] width 236 height 40
click at [278, 206] on icon at bounding box center [280, 212] width 31 height 12
radio input "true"
click at [294, 327] on div "Passer au sommaire" at bounding box center [331, 334] width 111 height 14
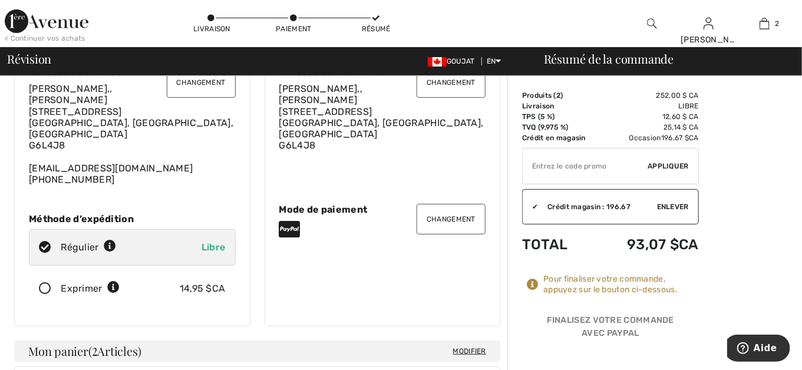
scroll to position [118, 0]
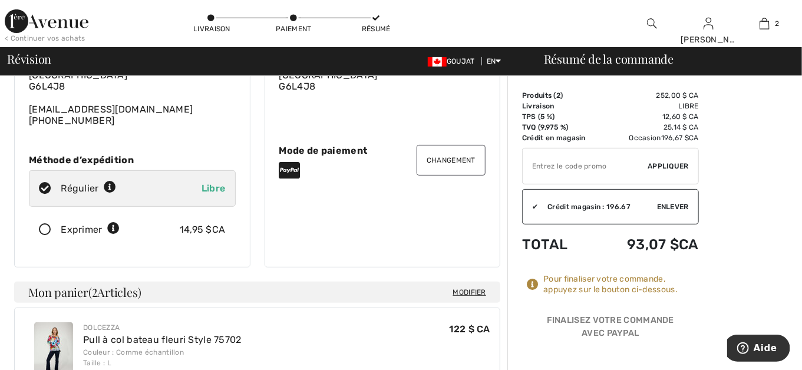
click at [466, 149] on button "Changement" at bounding box center [451, 160] width 69 height 31
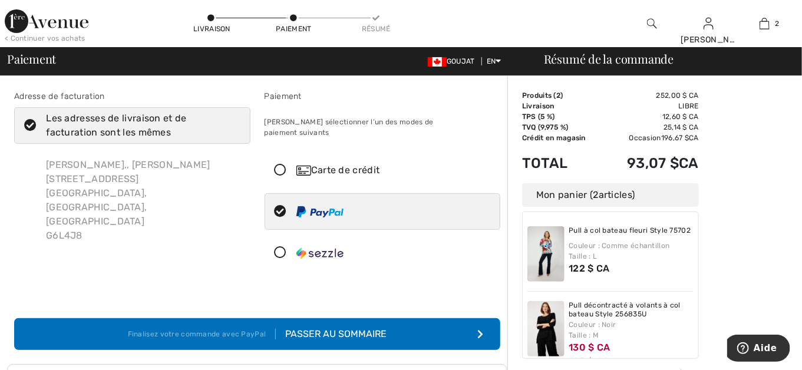
click at [338, 105] on div "Paiement Veuillez sélectionner l’un des modes de paiement suivants Carte de cré…" at bounding box center [383, 183] width 250 height 186
click at [308, 94] on div "Paiement" at bounding box center [383, 96] width 236 height 12
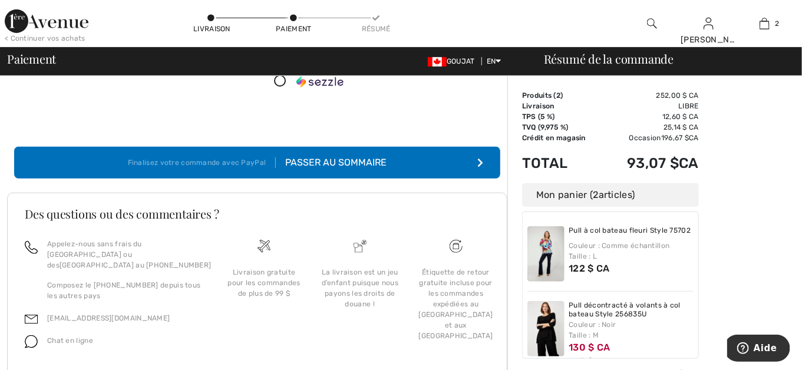
scroll to position [176, 0]
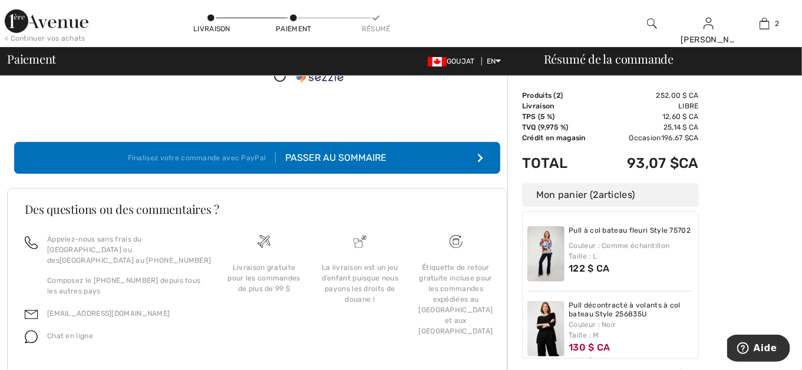
click at [65, 332] on span "Chat en ligne" at bounding box center [70, 336] width 46 height 8
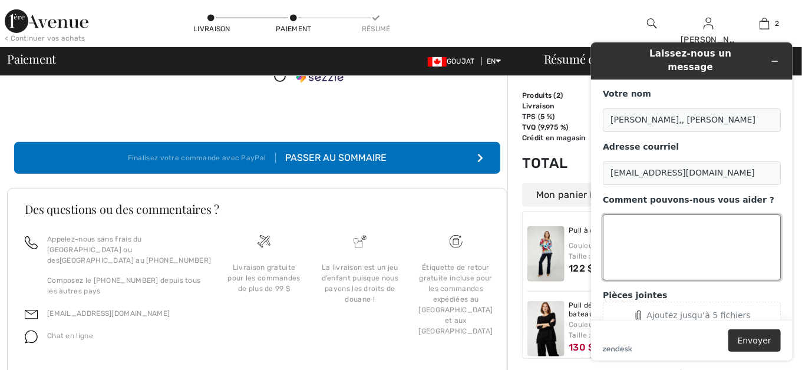
click at [618, 214] on textarea "Comment pouvons-nous vous aider ?" at bounding box center [691, 247] width 178 height 66
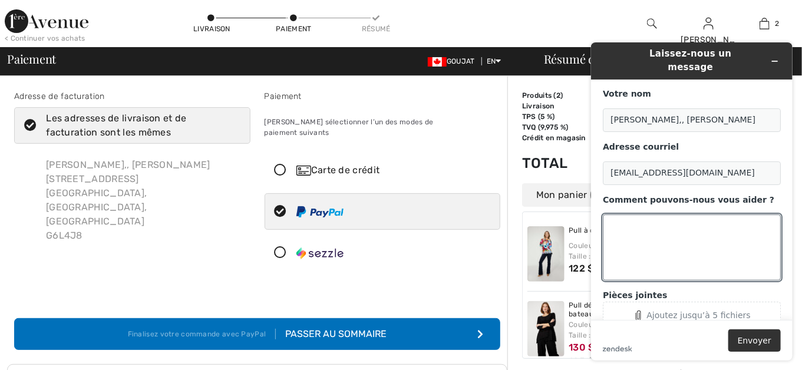
click at [334, 206] on img at bounding box center [319, 211] width 47 height 11
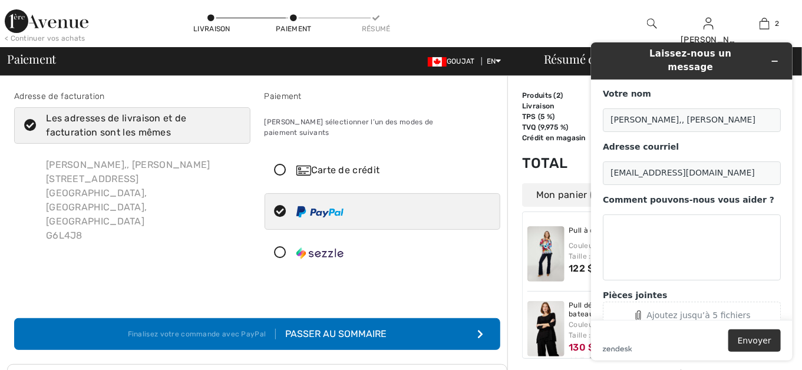
click at [334, 206] on img at bounding box center [319, 211] width 47 height 11
click at [772, 61] on icon "Widget Réduire" at bounding box center [774, 61] width 5 height 0
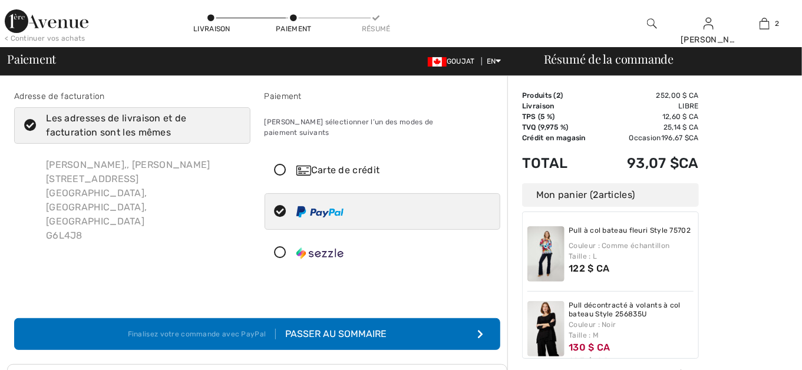
click at [349, 121] on div "Veuillez sélectionner l’un des modes de paiement suivants" at bounding box center [383, 127] width 236 height 40
click at [292, 100] on div "Paiement" at bounding box center [383, 96] width 236 height 12
click at [279, 164] on icon at bounding box center [280, 170] width 31 height 12
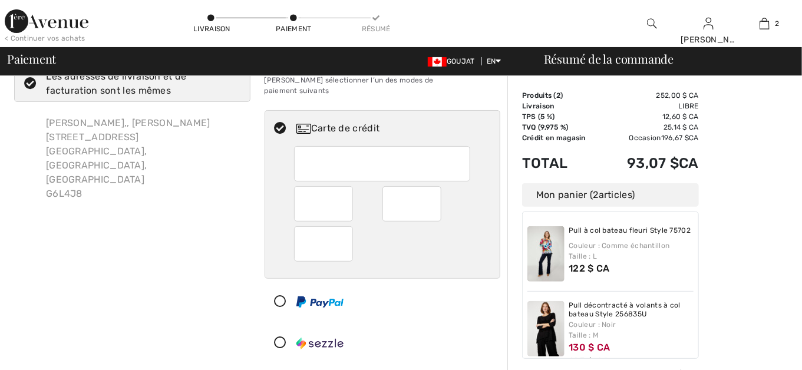
scroll to position [118, 0]
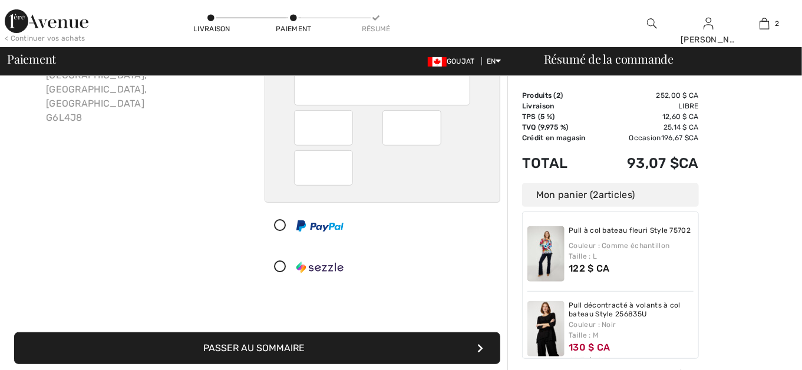
click at [278, 220] on icon at bounding box center [280, 226] width 31 height 12
radio input "true"
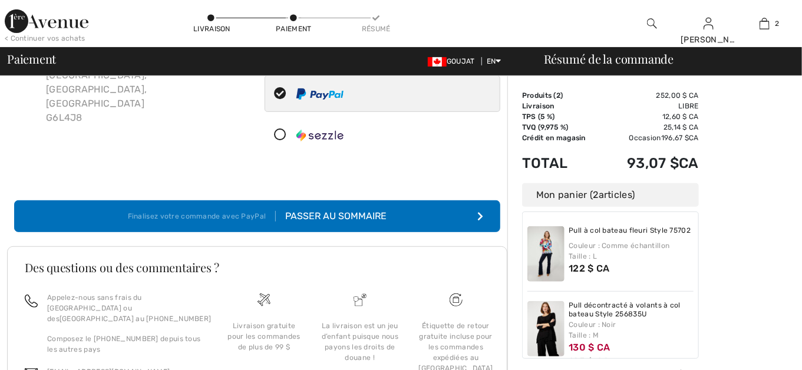
click at [362, 209] on div "Passer au sommaire" at bounding box center [331, 216] width 111 height 14
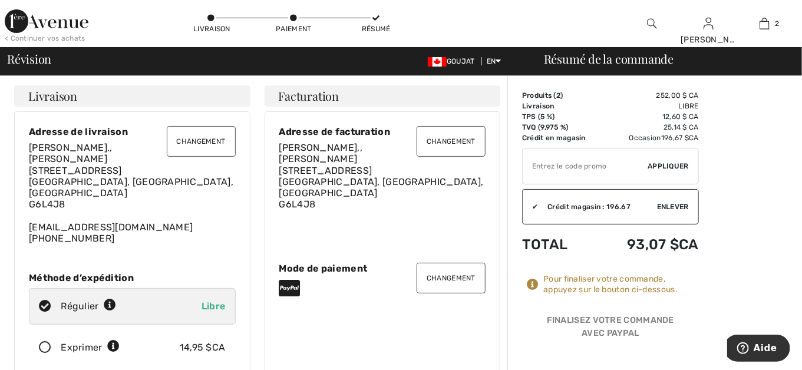
click at [451, 270] on button "Changement" at bounding box center [451, 278] width 69 height 31
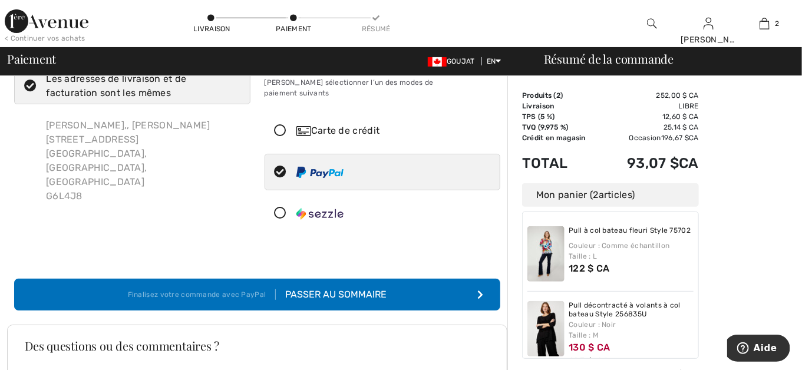
scroll to position [59, 0]
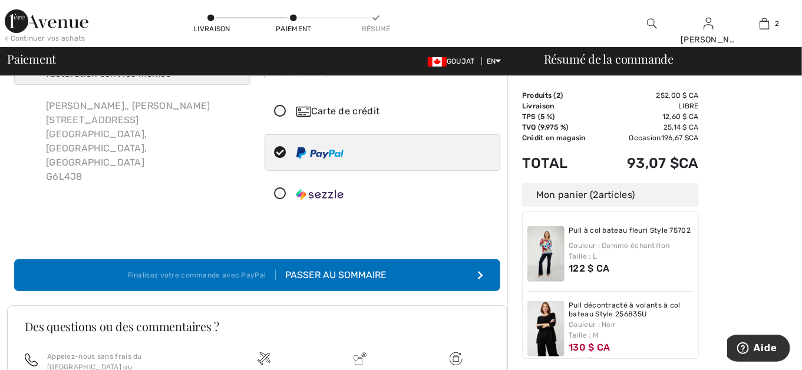
click at [334, 268] on div "Passer au sommaire" at bounding box center [331, 275] width 111 height 14
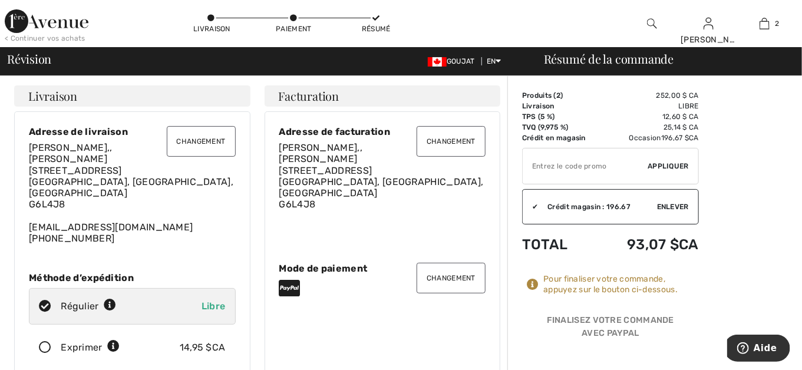
click at [289, 279] on icon at bounding box center [289, 288] width 21 height 19
click at [291, 281] on icon at bounding box center [289, 288] width 21 height 19
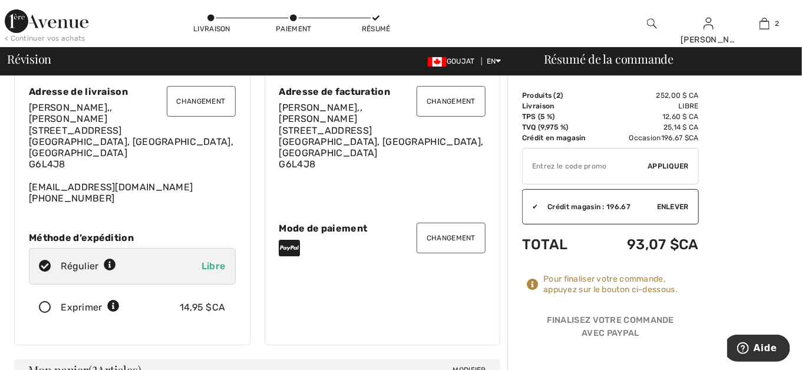
scroll to position [59, 0]
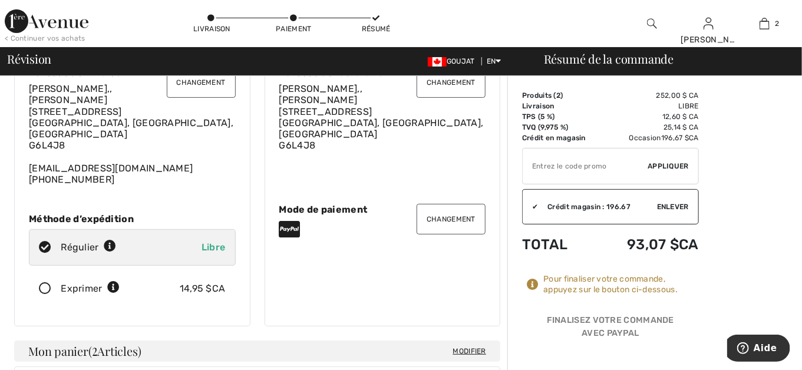
click at [83, 162] on div "Claudette Bilodeaou,, Beaudoin 580 rue St-Jacques-Est, Bp4 Princeville, QC, CA …" at bounding box center [132, 134] width 207 height 102
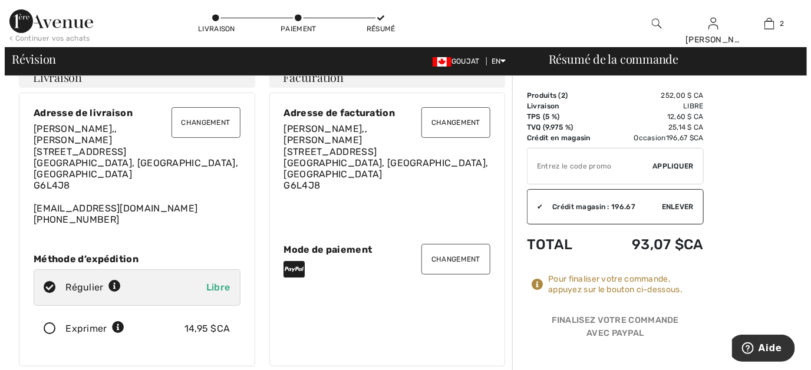
scroll to position [0, 0]
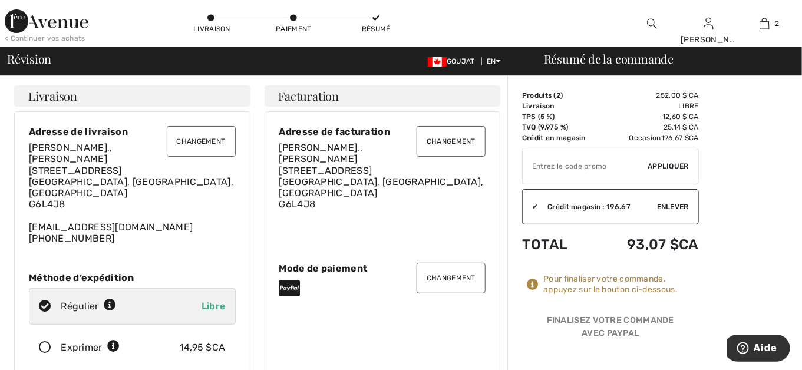
click at [203, 141] on button "Changement" at bounding box center [201, 141] width 69 height 31
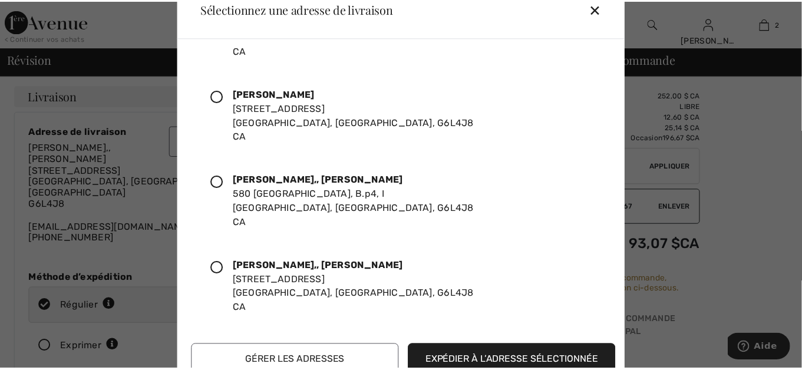
scroll to position [67, 0]
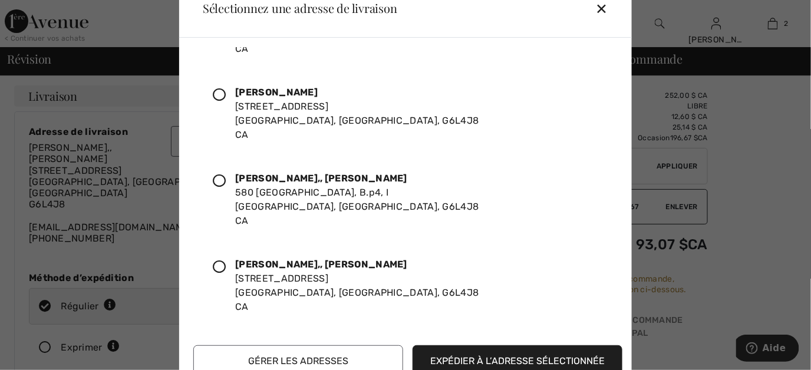
click at [451, 360] on button "Expédier à l’adresse sélectionnée" at bounding box center [518, 361] width 210 height 32
click at [596, 11] on div "✕" at bounding box center [607, 8] width 22 height 25
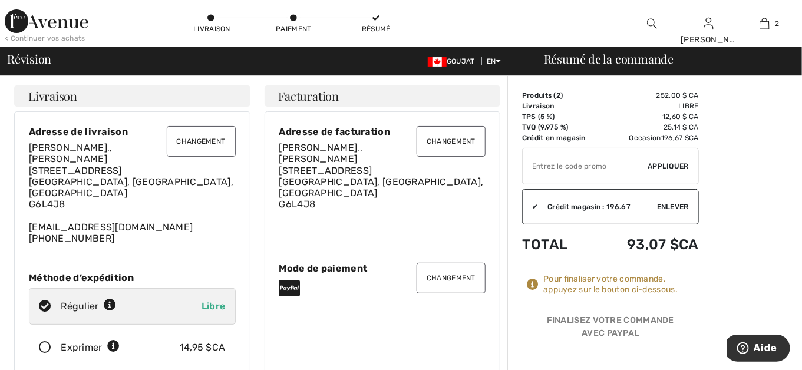
click at [446, 269] on button "Changement" at bounding box center [451, 278] width 69 height 31
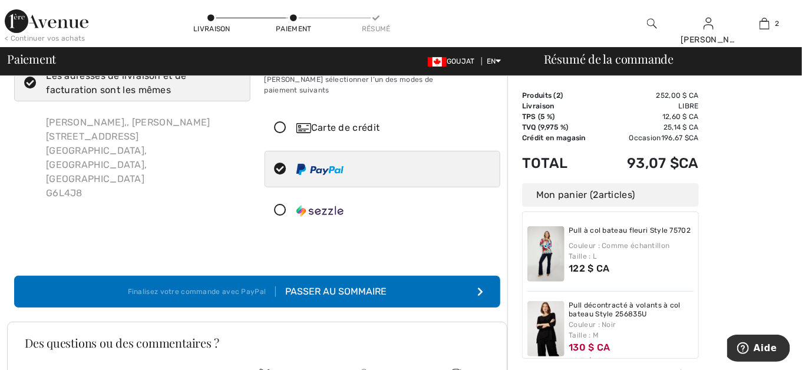
click at [281, 163] on icon at bounding box center [280, 169] width 31 height 12
radio input "true"
click at [321, 285] on div "Passer au sommaire" at bounding box center [331, 292] width 111 height 14
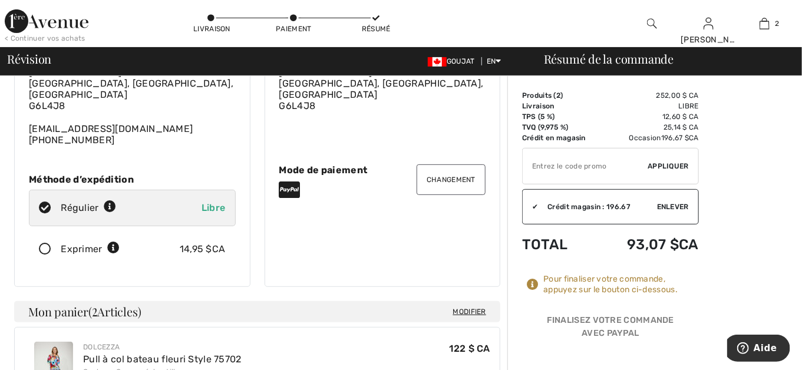
scroll to position [118, 0]
